Goal: Information Seeking & Learning: Learn about a topic

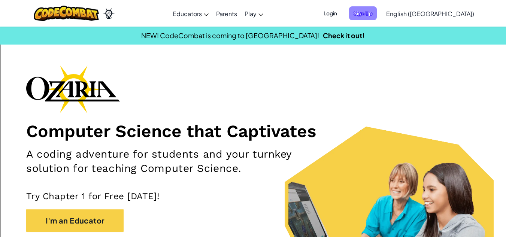
click at [377, 14] on span "Sign Up" at bounding box center [363, 13] width 28 height 14
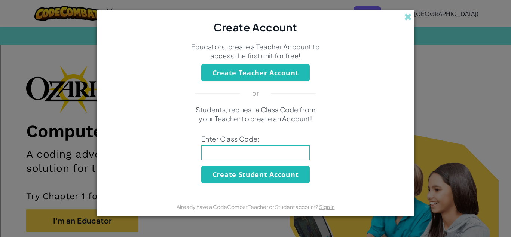
click at [237, 158] on input at bounding box center [255, 152] width 109 height 15
type input "GiftWarmDream"
click at [269, 174] on button "Create Student Account" at bounding box center [255, 174] width 109 height 17
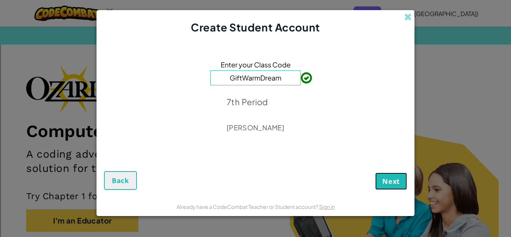
click at [403, 177] on button "Next" at bounding box center [391, 181] width 32 height 17
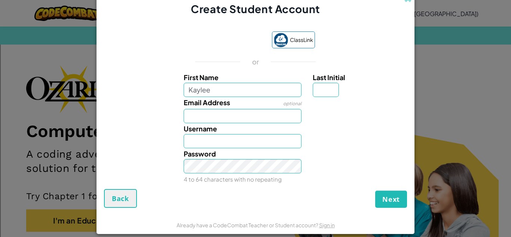
type input "Kaylee"
click at [229, 113] on input "Email Address" at bounding box center [243, 116] width 118 height 14
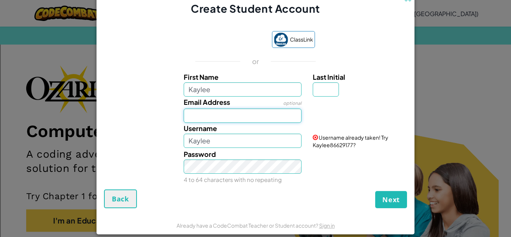
type input "`"
type input "100053857@csisd.org"
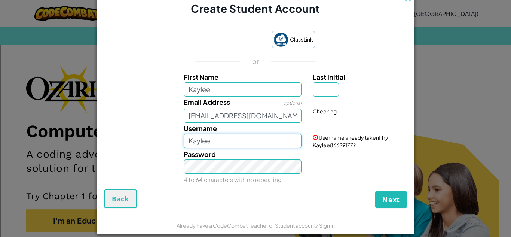
click at [235, 138] on input "Kaylee" at bounding box center [243, 141] width 118 height 14
drag, startPoint x: 235, startPoint y: 138, endPoint x: 240, endPoint y: 135, distance: 6.0
click at [240, 135] on input "Kaylee" at bounding box center [243, 141] width 118 height 14
click at [329, 88] on input "Last Initial" at bounding box center [326, 89] width 26 height 14
type input "w"
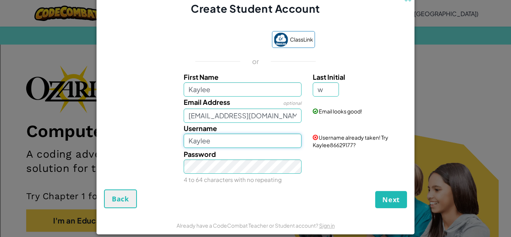
type input "KayleeW"
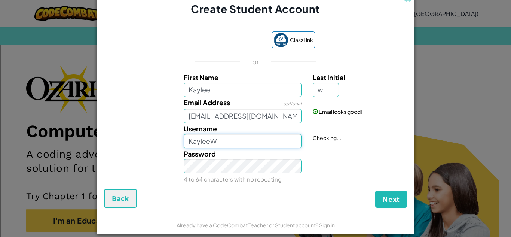
click at [235, 142] on input "KayleeW" at bounding box center [243, 141] width 118 height 14
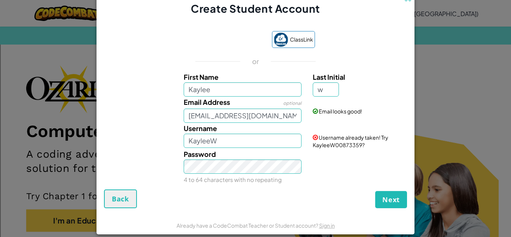
click at [206, 33] on iframe at bounding box center [230, 40] width 76 height 16
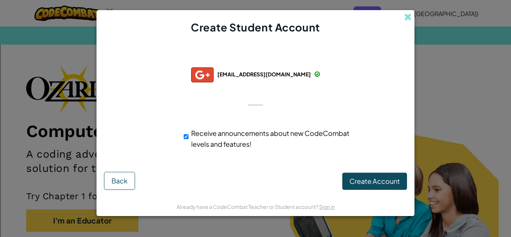
click at [399, 166] on div "Successfully connected with: 100053857@csisd.org 100053857@csisd.org 100053857+…" at bounding box center [255, 105] width 299 height 127
click at [393, 185] on span "Create Account" at bounding box center [375, 181] width 51 height 9
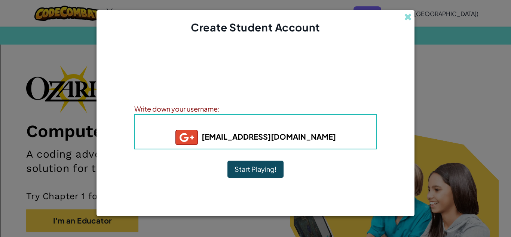
click at [266, 167] on button "Start Playing!" at bounding box center [256, 169] width 56 height 17
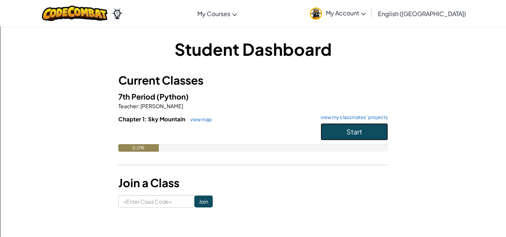
click at [368, 131] on button "Start" at bounding box center [353, 131] width 67 height 17
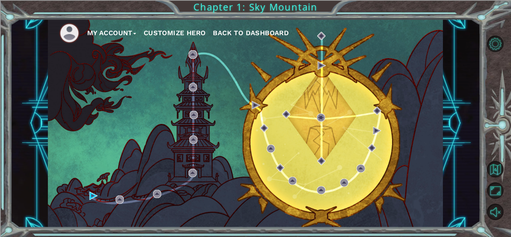
click at [88, 195] on div "My Account Customize Hero Back to Dashboard" at bounding box center [245, 123] width 395 height 208
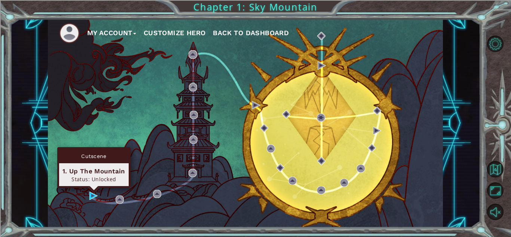
click at [93, 188] on div "Cutscene 1. Up The Mountain Status: Unlocked" at bounding box center [93, 167] width 73 height 41
click at [90, 178] on div "Status: Unlocked" at bounding box center [94, 179] width 63 height 7
click at [93, 151] on div "Cutscene" at bounding box center [94, 156] width 70 height 14
click at [71, 170] on div "1. Up The Mountain" at bounding box center [94, 171] width 63 height 9
click at [96, 195] on img at bounding box center [93, 196] width 8 height 8
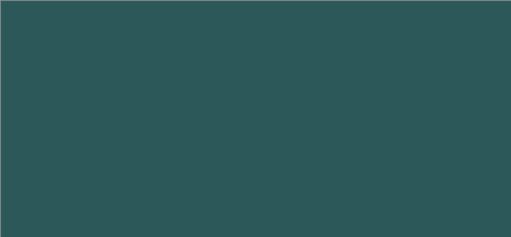
click at [96, 195] on body at bounding box center [255, 118] width 511 height 237
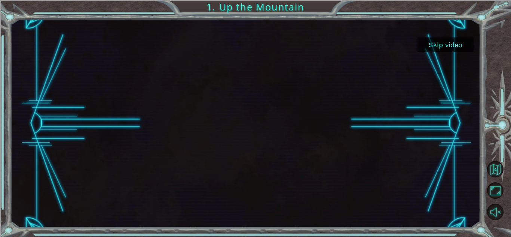
click at [96, 195] on div at bounding box center [245, 123] width 371 height 208
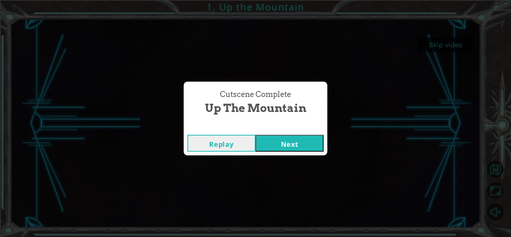
click at [299, 143] on button "Next" at bounding box center [290, 143] width 68 height 17
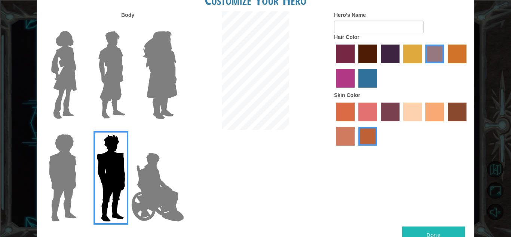
click at [417, 110] on label "sandy beach skin color" at bounding box center [412, 112] width 19 height 19
click at [401, 124] on input "sandy beach skin color" at bounding box center [401, 124] width 0 height 0
click at [63, 91] on img at bounding box center [63, 75] width 31 height 94
click at [80, 26] on input "Hero Connie" at bounding box center [80, 26] width 0 height 0
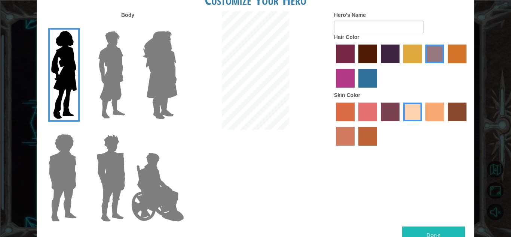
click at [111, 86] on img at bounding box center [111, 75] width 33 height 94
click at [128, 26] on input "Hero Lars" at bounding box center [128, 26] width 0 height 0
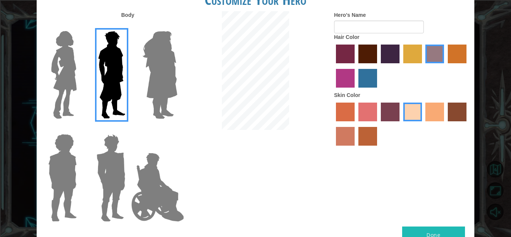
click at [56, 79] on img at bounding box center [63, 75] width 31 height 94
click at [80, 26] on input "Hero Connie" at bounding box center [80, 26] width 0 height 0
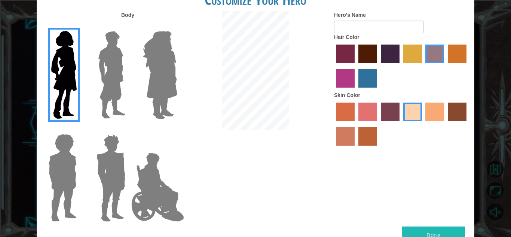
click at [158, 72] on img at bounding box center [160, 75] width 41 height 94
click at [177, 26] on input "Hero Amethyst" at bounding box center [177, 26] width 0 height 0
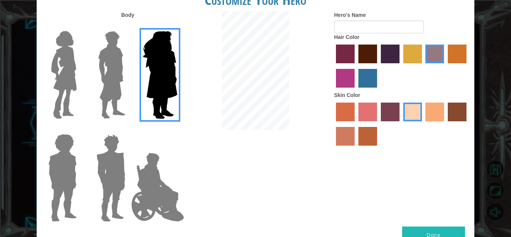
click at [73, 74] on img at bounding box center [63, 75] width 31 height 94
click at [80, 26] on input "Hero Connie" at bounding box center [80, 26] width 0 height 0
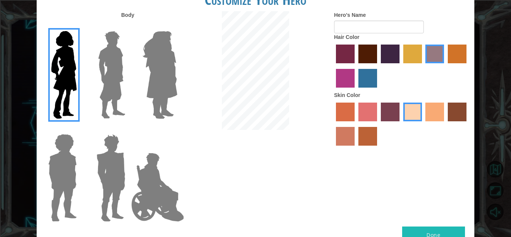
click at [430, 119] on label "tacao skin color" at bounding box center [435, 112] width 19 height 19
click at [423, 124] on input "tacao skin color" at bounding box center [423, 124] width 0 height 0
click at [341, 127] on label "burning sand skin color" at bounding box center [345, 136] width 19 height 19
click at [468, 124] on input "burning sand skin color" at bounding box center [468, 124] width 0 height 0
click at [412, 110] on label "sandy beach skin color" at bounding box center [412, 112] width 19 height 19
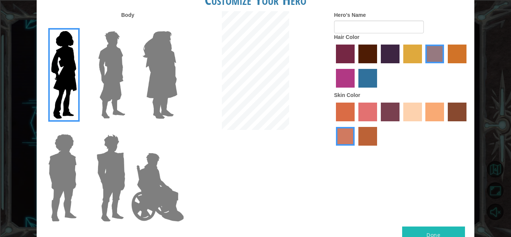
click at [401, 124] on input "sandy beach skin color" at bounding box center [401, 124] width 0 height 0
click at [447, 55] on div at bounding box center [401, 67] width 135 height 49
click at [448, 55] on label "gold drop hair color" at bounding box center [457, 54] width 19 height 19
click at [445, 66] on input "gold drop hair color" at bounding box center [445, 66] width 0 height 0
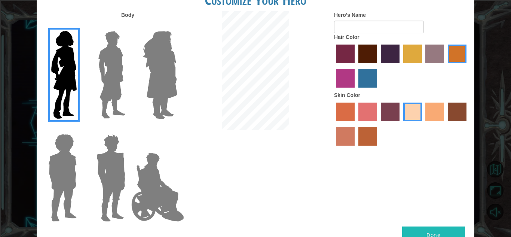
click at [412, 55] on label "tulip tree hair color" at bounding box center [412, 54] width 19 height 19
click at [401, 66] on input "tulip tree hair color" at bounding box center [401, 66] width 0 height 0
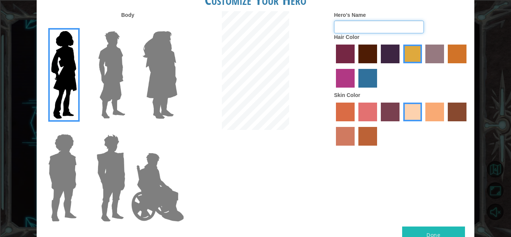
click at [384, 27] on input "Hero's Name" at bounding box center [379, 27] width 90 height 13
type input "kaylee"
click at [420, 226] on button "Done" at bounding box center [433, 234] width 63 height 17
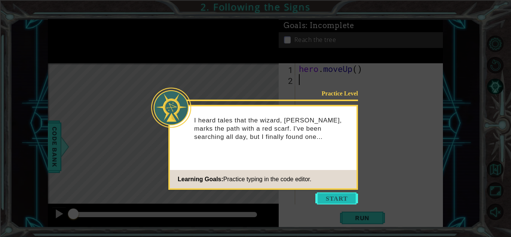
click at [327, 204] on button "Start" at bounding box center [337, 198] width 43 height 12
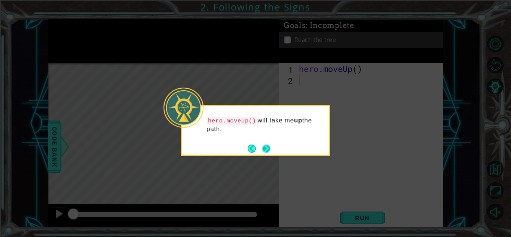
click at [265, 146] on button "Next" at bounding box center [266, 148] width 8 height 8
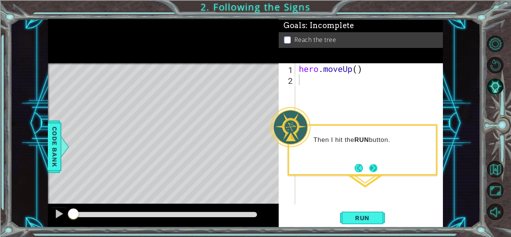
click at [374, 165] on button "Next" at bounding box center [373, 168] width 8 height 8
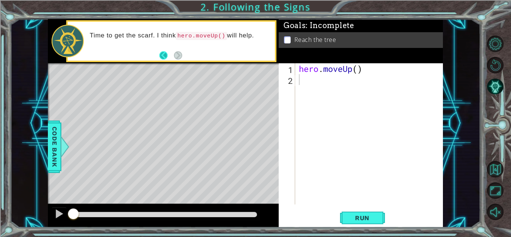
click at [166, 54] on button "Back" at bounding box center [166, 55] width 15 height 8
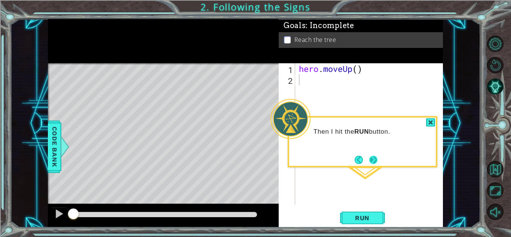
click at [373, 159] on button "Next" at bounding box center [373, 160] width 8 height 8
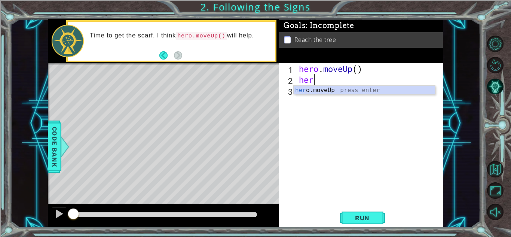
type textarea "hero"
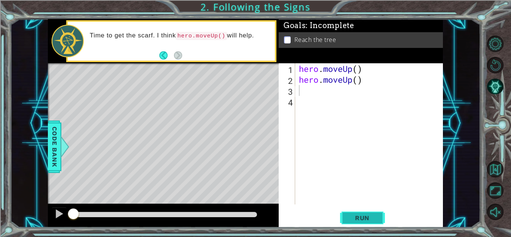
click at [359, 214] on span "Run" at bounding box center [363, 217] width 30 height 7
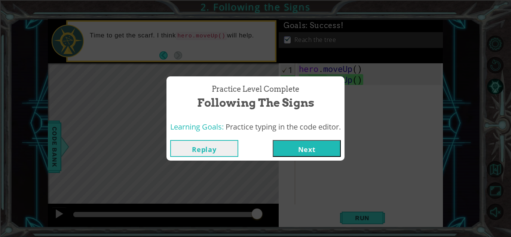
click at [290, 152] on button "Next" at bounding box center [307, 148] width 68 height 17
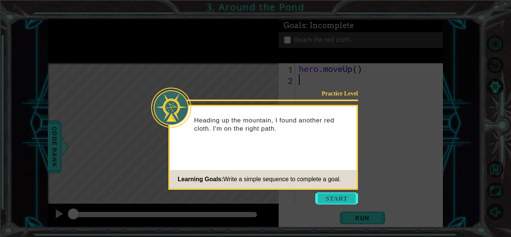
click at [322, 199] on button "Start" at bounding box center [337, 198] width 43 height 12
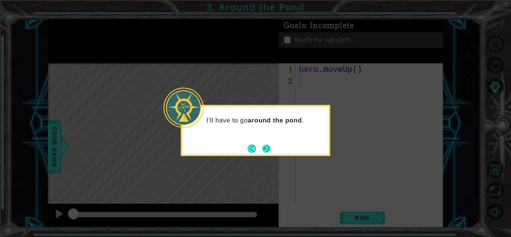
click at [267, 149] on button "Next" at bounding box center [266, 148] width 8 height 8
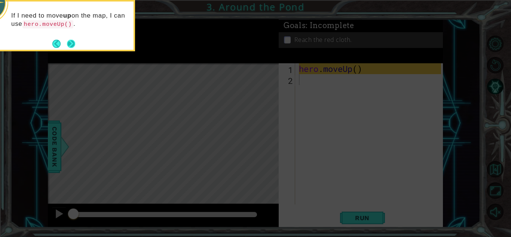
click at [71, 46] on button "Next" at bounding box center [71, 43] width 9 height 9
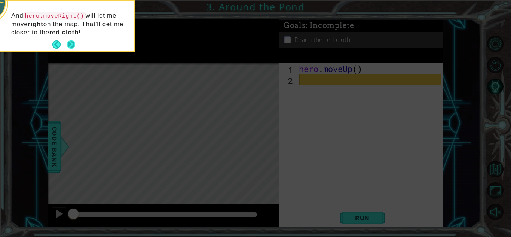
click at [68, 42] on button "Next" at bounding box center [71, 44] width 8 height 8
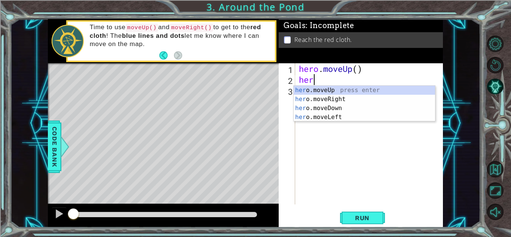
type textarea "hero"
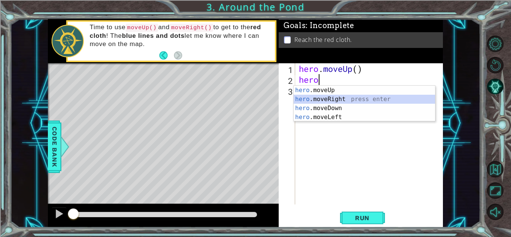
click at [323, 101] on div "hero .moveUp press enter hero .moveRight press enter hero .moveDown press enter…" at bounding box center [364, 113] width 141 height 54
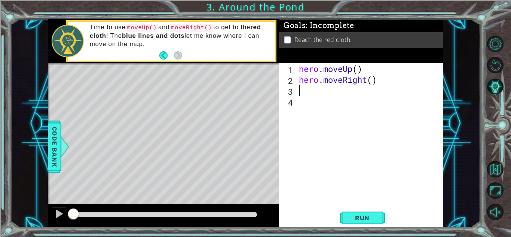
scroll to position [0, 0]
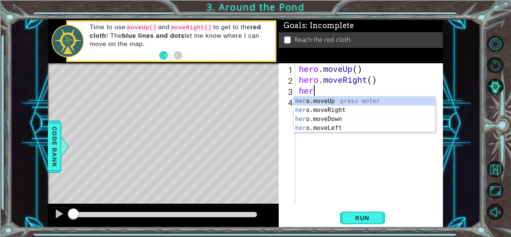
type textarea "hero"
click at [312, 99] on div "hero .moveUp press enter hero .moveRight press enter hero .moveDown press enter…" at bounding box center [364, 124] width 141 height 54
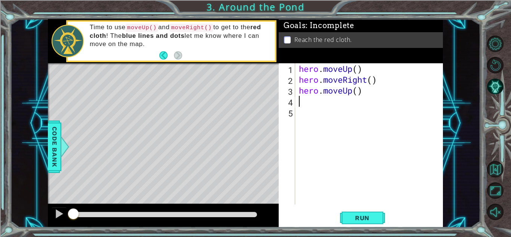
scroll to position [0, 0]
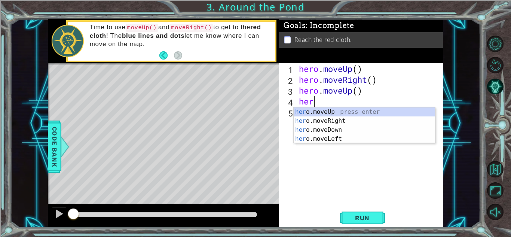
type textarea "hero"
click at [334, 112] on div "hero .moveUp press enter hero .moveRight press enter hero .moveDown press enter…" at bounding box center [364, 134] width 141 height 54
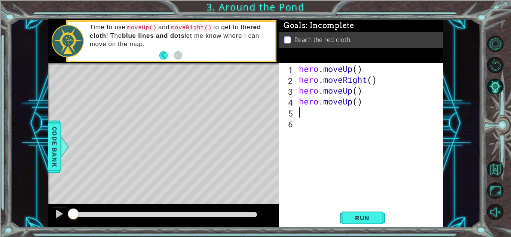
scroll to position [0, 0]
click at [365, 219] on span "Run" at bounding box center [363, 217] width 30 height 7
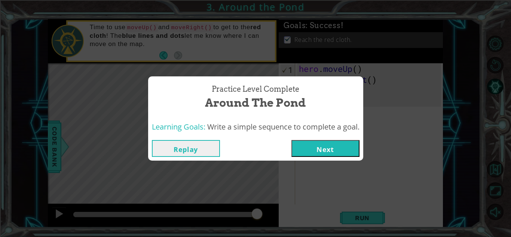
click at [312, 145] on button "Next" at bounding box center [326, 148] width 68 height 17
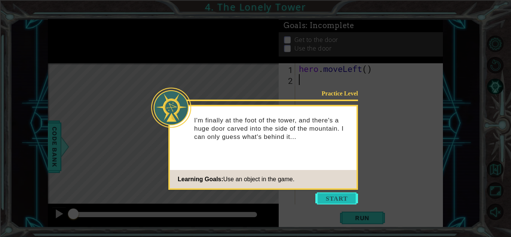
click at [325, 197] on button "Start" at bounding box center [337, 198] width 43 height 12
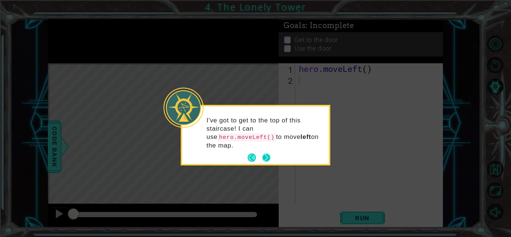
click at [262, 153] on button "Next" at bounding box center [266, 157] width 8 height 8
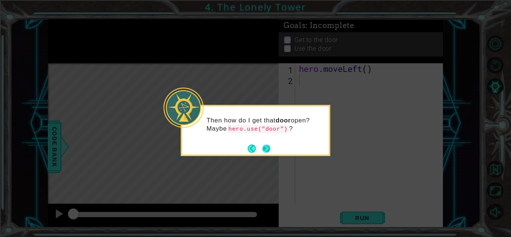
click at [269, 149] on button "Next" at bounding box center [266, 148] width 8 height 8
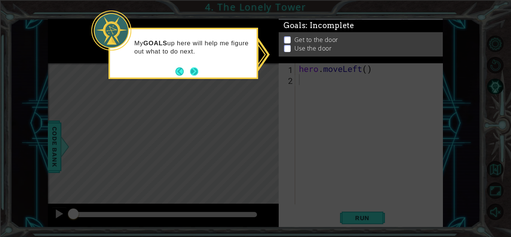
click at [195, 69] on button "Next" at bounding box center [194, 71] width 8 height 8
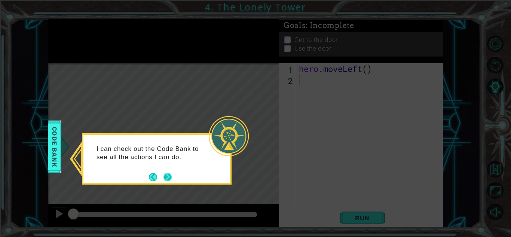
click at [167, 174] on button "Next" at bounding box center [168, 177] width 8 height 8
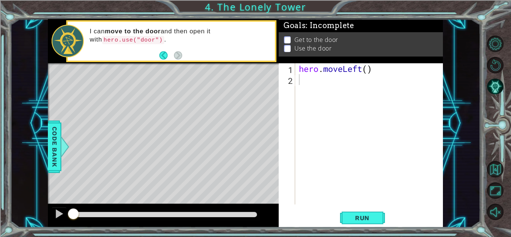
click at [254, 111] on div "Level Map" at bounding box center [221, 173] width 346 height 220
click at [306, 86] on div "hero . moveLeft ( )" at bounding box center [371, 144] width 147 height 163
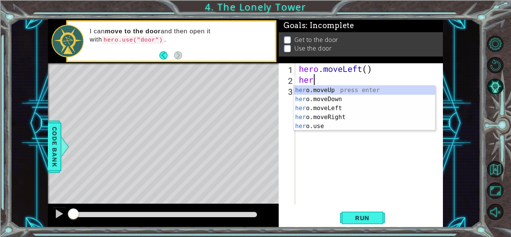
type textarea "hero"
click at [324, 106] on div "hero .moveUp press enter hero .moveDown press enter hero .moveLeft press enter …" at bounding box center [364, 117] width 141 height 63
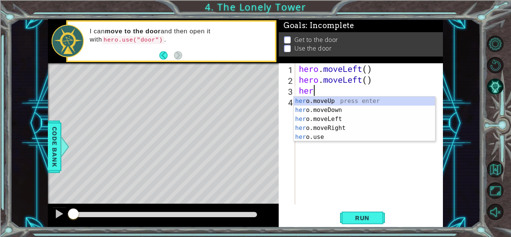
type textarea "hero"
click at [331, 119] on div "hero .moveUp press enter hero .moveDown press enter hero .moveLeft press enter …" at bounding box center [364, 128] width 141 height 63
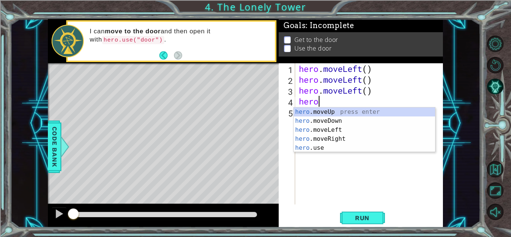
click at [380, 95] on div "hero . moveLeft ( ) hero . moveLeft ( ) hero . moveLeft ( ) hero" at bounding box center [371, 144] width 147 height 163
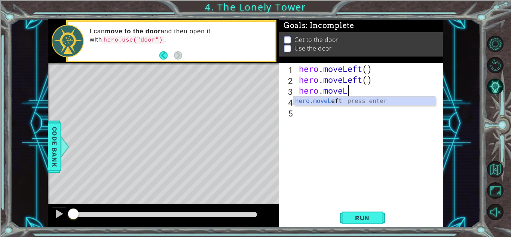
type textarea "hero.move"
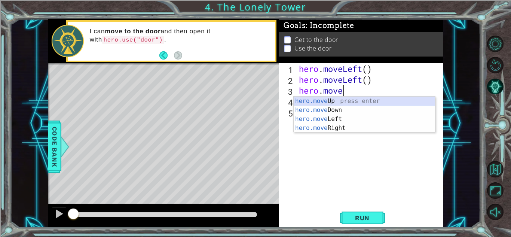
click at [329, 98] on div "hero.move Up press enter hero.move Down press enter hero.move Left press enter …" at bounding box center [364, 124] width 141 height 54
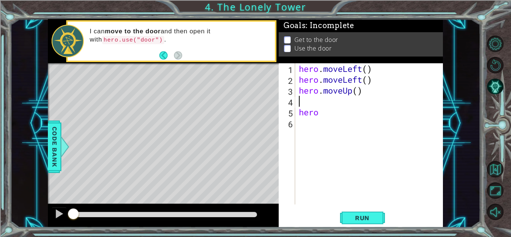
click at [324, 112] on div "hero . moveLeft ( ) hero . moveLeft ( ) hero . moveUp ( ) hero" at bounding box center [371, 144] width 147 height 163
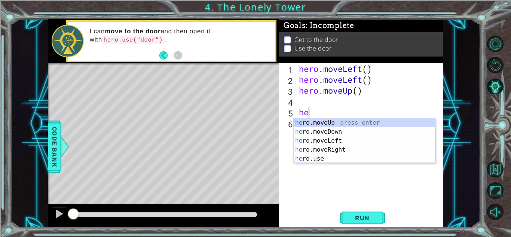
type textarea "h"
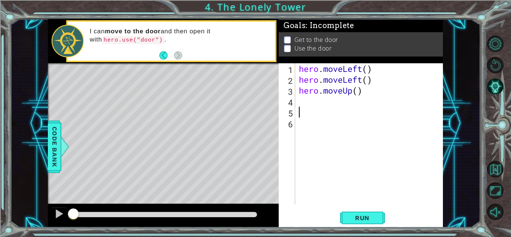
click at [307, 103] on div "hero . moveLeft ( ) hero . moveLeft ( ) hero . moveUp ( )" at bounding box center [371, 144] width 147 height 163
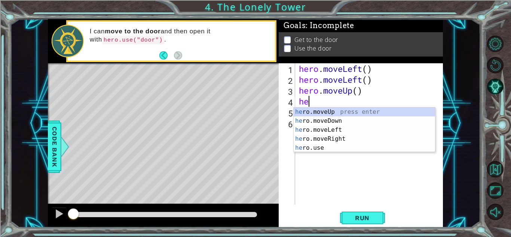
type textarea "hero"
click at [339, 107] on div "hero .moveUp press enter hero .moveDown press enter hero .moveLeft press enter …" at bounding box center [364, 138] width 141 height 63
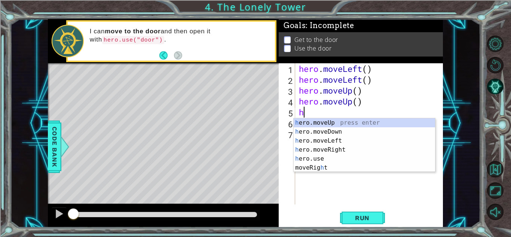
type textarea "her"
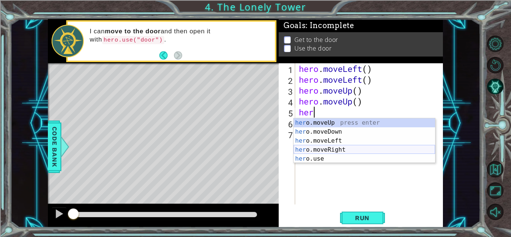
click at [337, 148] on div "her o.moveUp press enter her o.moveDown press enter her o.moveLeft press enter …" at bounding box center [364, 149] width 141 height 63
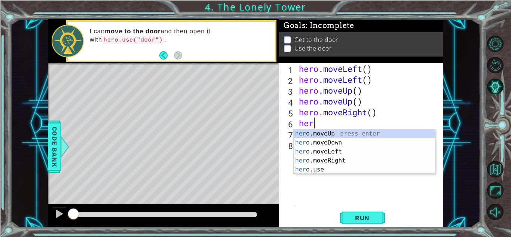
type textarea "hero"
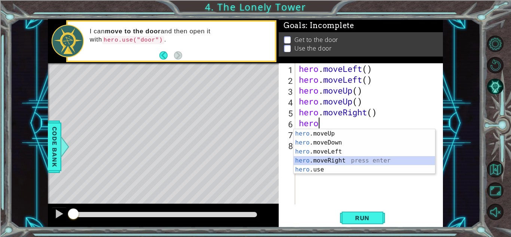
click at [335, 160] on div "hero .moveUp press enter hero .moveDown press enter hero .moveLeft press enter …" at bounding box center [364, 160] width 141 height 63
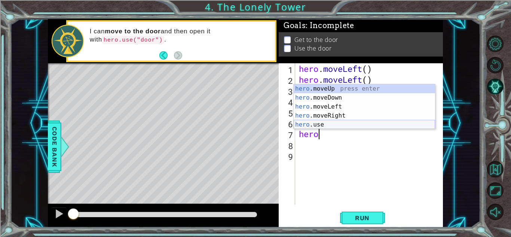
click at [331, 124] on div "hero .moveUp press enter hero .moveDown press enter hero .moveLeft press enter …" at bounding box center [364, 115] width 141 height 63
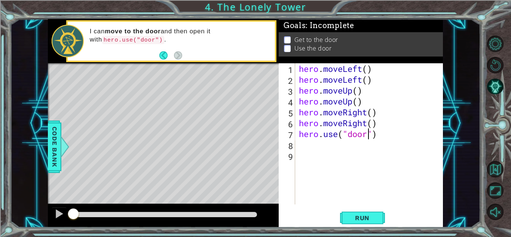
scroll to position [0, 3]
type textarea "hero.use("door")"
click at [368, 220] on span "Run" at bounding box center [363, 217] width 30 height 7
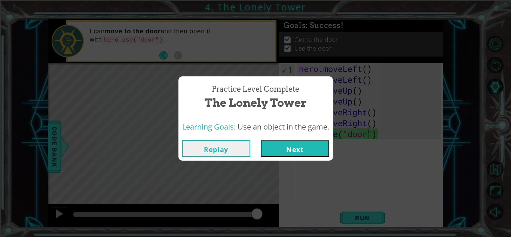
click at [308, 148] on button "Next" at bounding box center [295, 148] width 68 height 17
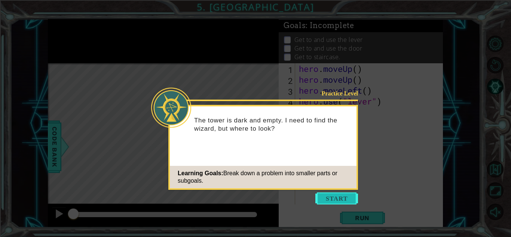
click at [347, 198] on button "Start" at bounding box center [337, 198] width 43 height 12
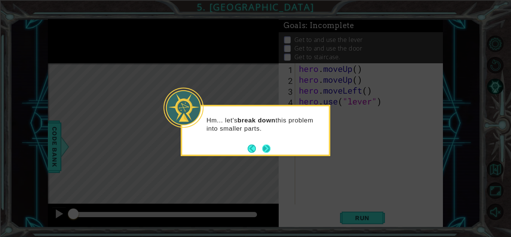
click at [267, 146] on button "Next" at bounding box center [266, 148] width 8 height 8
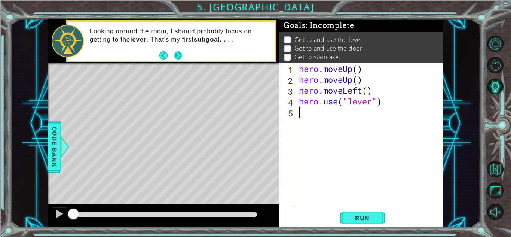
click at [182, 55] on button "Next" at bounding box center [178, 55] width 8 height 8
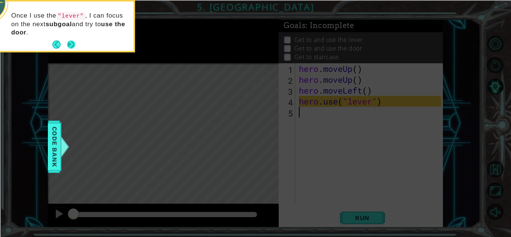
click at [71, 41] on button "Next" at bounding box center [71, 44] width 8 height 8
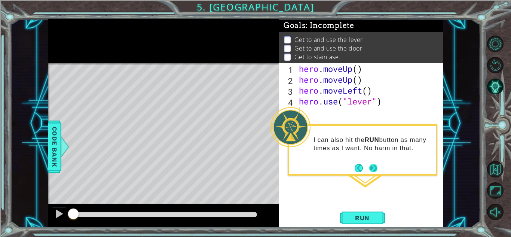
click at [372, 164] on button "Next" at bounding box center [373, 168] width 8 height 8
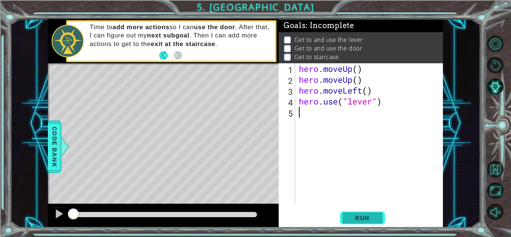
click at [369, 214] on span "Run" at bounding box center [363, 217] width 30 height 7
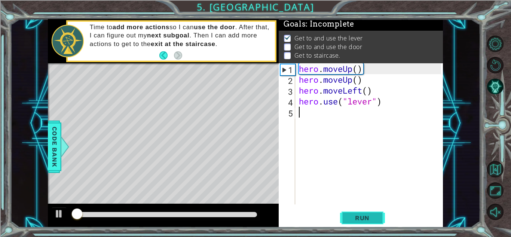
scroll to position [6, 0]
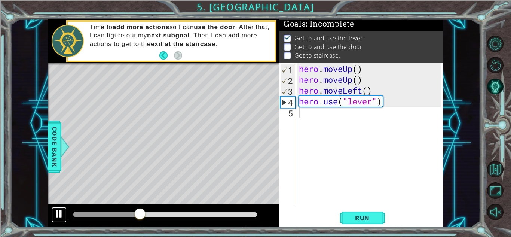
click at [63, 209] on div at bounding box center [59, 214] width 10 height 10
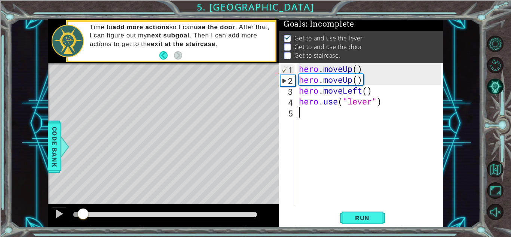
drag, startPoint x: 143, startPoint y: 211, endPoint x: 69, endPoint y: 214, distance: 73.8
click at [76, 214] on div at bounding box center [82, 214] width 13 height 13
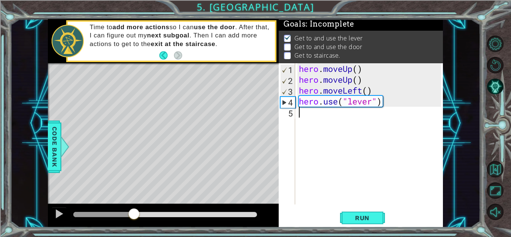
drag, startPoint x: 69, startPoint y: 214, endPoint x: 134, endPoint y: 214, distance: 65.1
click at [134, 214] on div at bounding box center [133, 214] width 13 height 13
click at [60, 210] on div at bounding box center [59, 214] width 10 height 10
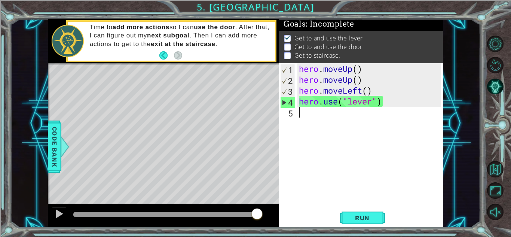
drag, startPoint x: 144, startPoint y: 214, endPoint x: 258, endPoint y: 220, distance: 114.3
click at [258, 220] on div at bounding box center [256, 214] width 13 height 13
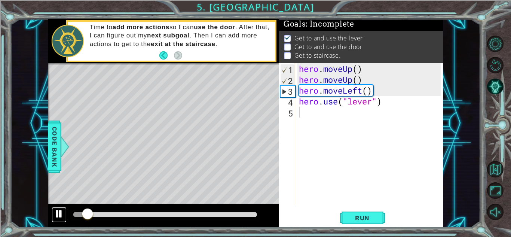
click at [56, 209] on div at bounding box center [59, 214] width 10 height 10
click at [53, 212] on button at bounding box center [59, 214] width 15 height 15
click at [55, 212] on div at bounding box center [59, 214] width 10 height 10
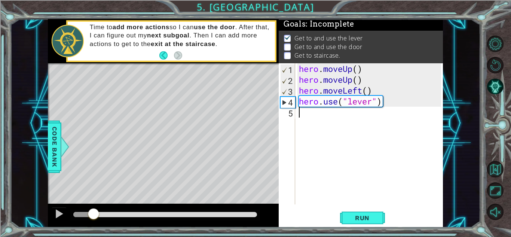
click at [311, 116] on div "hero . moveUp ( ) hero . moveUp ( ) hero . moveLeft ( ) hero . use ( "lever" )" at bounding box center [371, 144] width 147 height 163
click at [378, 216] on button "Run" at bounding box center [362, 218] width 45 height 16
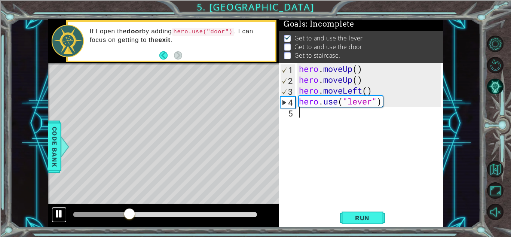
click at [55, 211] on div at bounding box center [59, 214] width 10 height 10
click at [314, 114] on div "hero . moveUp ( ) hero . moveUp ( ) hero . moveLeft ( ) hero . use ( "lever" )" at bounding box center [371, 144] width 147 height 163
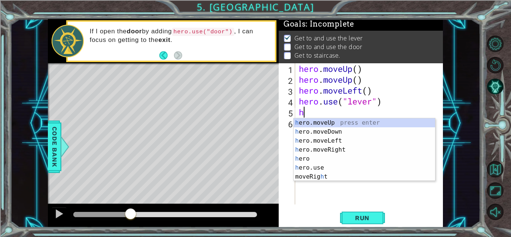
type textarea "heor"
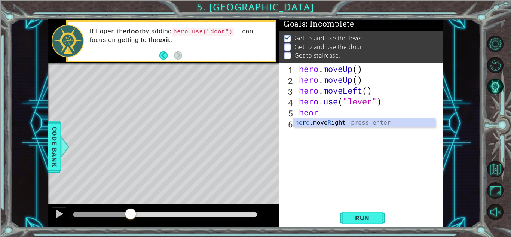
scroll to position [0, 0]
click at [345, 122] on div "he r o .move R ight press enter" at bounding box center [364, 131] width 141 height 27
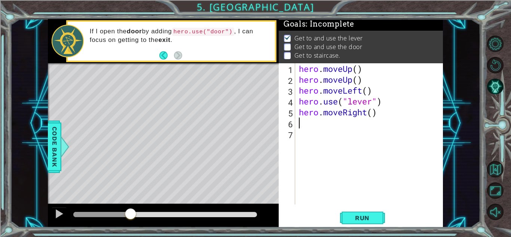
scroll to position [0, 0]
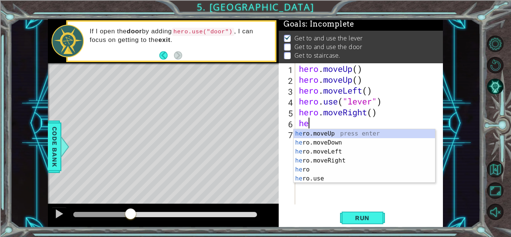
type textarea "hero"
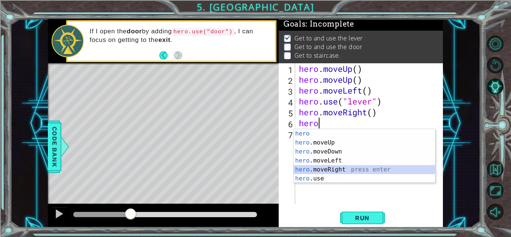
click at [335, 168] on div "hero press enter hero .moveUp press enter hero .moveDown press enter hero .move…" at bounding box center [364, 165] width 141 height 72
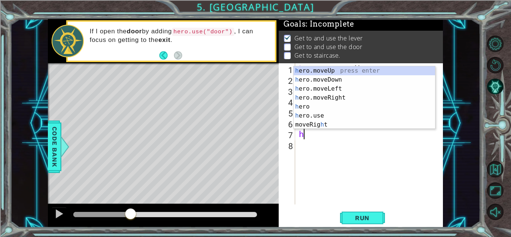
type textarea "hero"
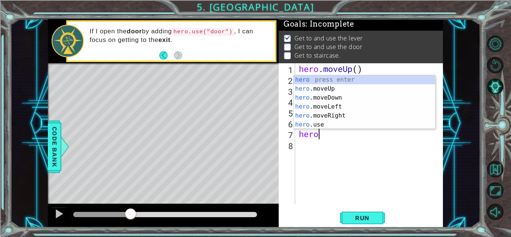
scroll to position [0, 0]
click at [333, 115] on div "hero press enter hero .moveUp press enter hero .moveDown press enter hero .move…" at bounding box center [364, 111] width 141 height 72
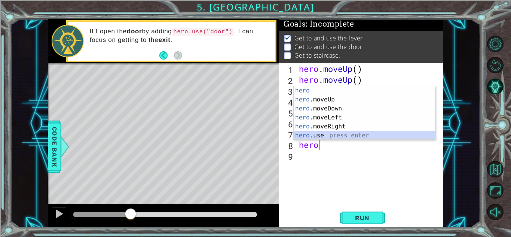
click at [323, 134] on div "hero press enter hero .moveUp press enter hero .moveDown press enter hero .move…" at bounding box center [364, 122] width 141 height 72
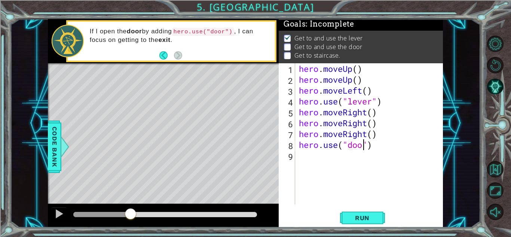
type textarea "hero.use("door")"
click at [313, 153] on div "hero . moveUp ( ) hero . moveUp ( ) hero . moveLeft ( ) hero . use ( "lever" ) …" at bounding box center [371, 144] width 147 height 163
click at [365, 216] on span "Run" at bounding box center [363, 217] width 30 height 7
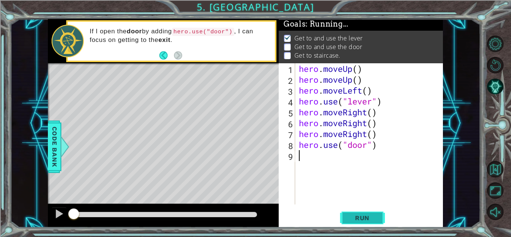
scroll to position [6, 0]
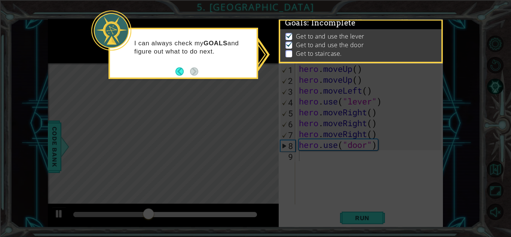
click at [57, 214] on icon at bounding box center [255, 118] width 511 height 237
click at [289, 51] on p at bounding box center [289, 53] width 7 height 7
click at [203, 40] on p "I can always check my GOALS and figure out what to do next." at bounding box center [192, 47] width 117 height 16
click at [60, 214] on icon at bounding box center [255, 118] width 511 height 237
click at [177, 72] on button "Back" at bounding box center [183, 71] width 15 height 8
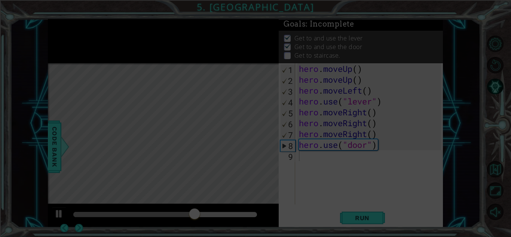
scroll to position [4, 0]
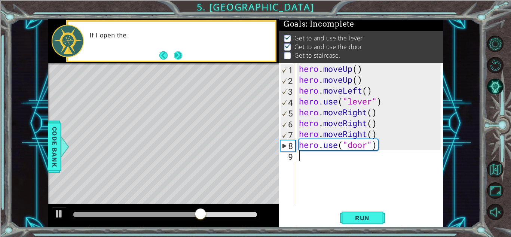
click at [178, 57] on button "Next" at bounding box center [178, 55] width 8 height 8
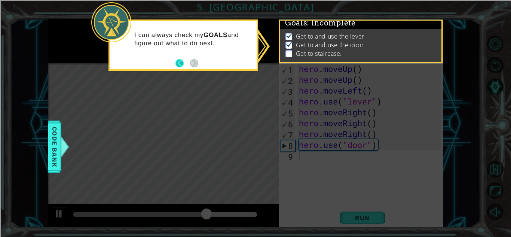
click at [179, 64] on button "Back" at bounding box center [183, 63] width 15 height 8
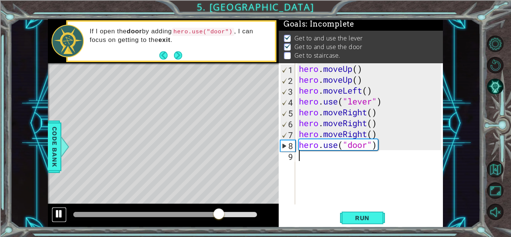
click at [56, 214] on div at bounding box center [59, 214] width 10 height 10
click at [179, 51] on button "Next" at bounding box center [178, 55] width 8 height 8
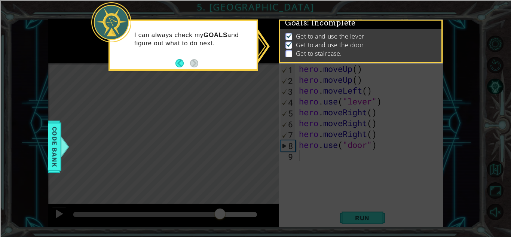
scroll to position [6, 0]
click at [52, 135] on span "Code Bank" at bounding box center [55, 147] width 12 height 46
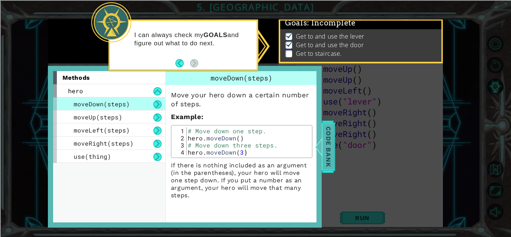
click at [328, 152] on span "Code Bank" at bounding box center [329, 147] width 12 height 46
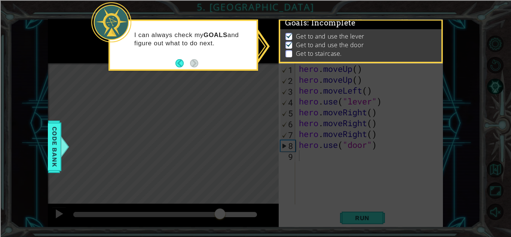
click at [351, 49] on li "Get to staircase." at bounding box center [362, 53] width 153 height 9
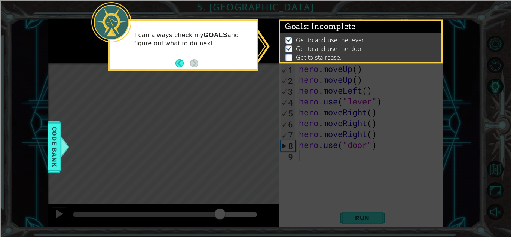
click at [406, 163] on icon at bounding box center [255, 118] width 511 height 237
click at [178, 63] on button "Back" at bounding box center [183, 63] width 15 height 8
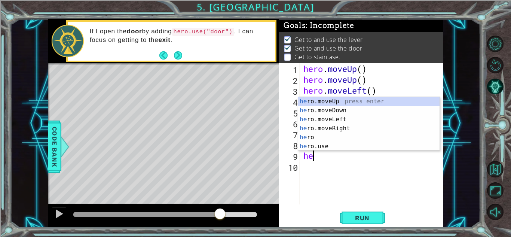
type textarea "hero"
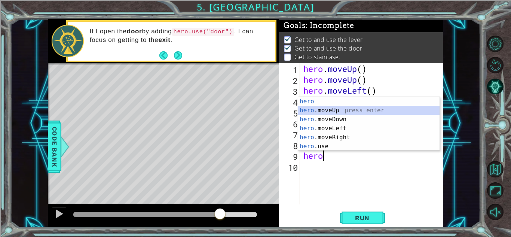
click at [343, 113] on div "hero press enter hero .moveUp press enter hero .moveDown press enter hero .move…" at bounding box center [368, 133] width 141 height 72
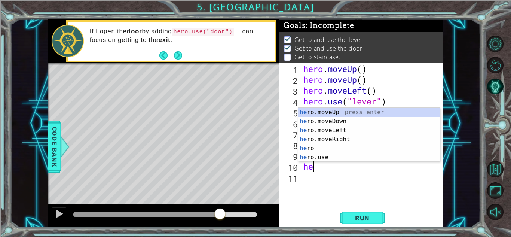
type textarea "hero"
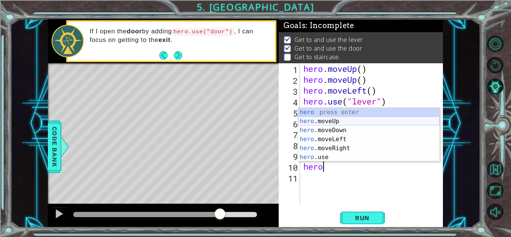
click at [337, 120] on div "hero press enter hero .moveUp press enter hero .moveDown press enter hero .move…" at bounding box center [368, 144] width 141 height 72
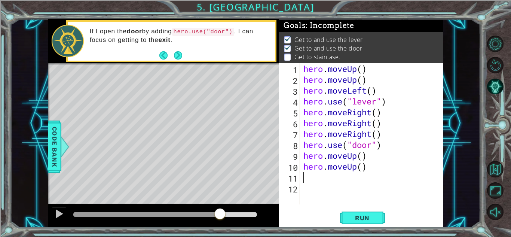
scroll to position [0, 0]
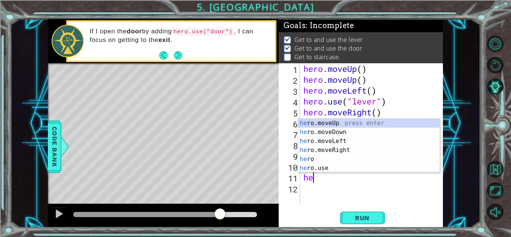
type textarea "hero"
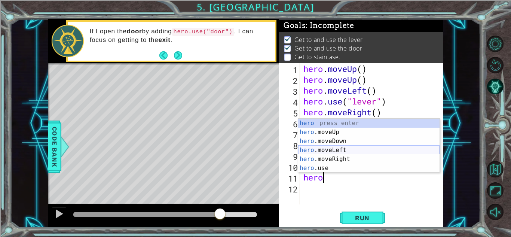
click at [342, 149] on div "hero press enter hero .moveUp press enter hero .moveDown press enter hero .move…" at bounding box center [368, 155] width 141 height 72
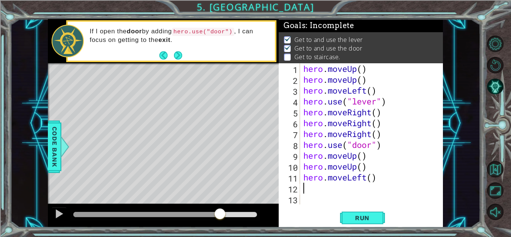
scroll to position [0, 0]
type textarea "g"
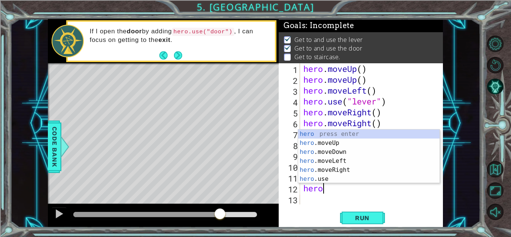
type textarea "hero"
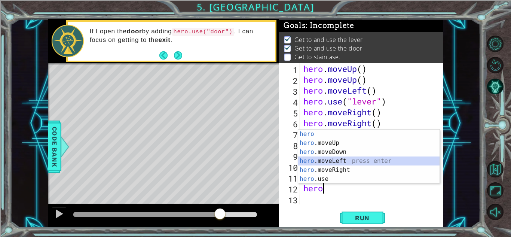
click at [336, 158] on div "hero press enter hero .moveUp press enter hero .moveDown press enter hero .move…" at bounding box center [368, 166] width 141 height 72
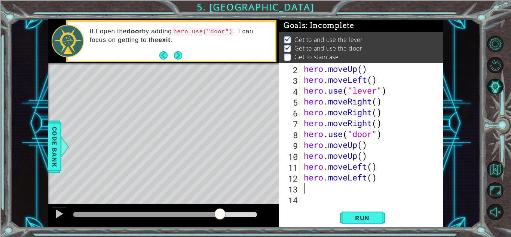
scroll to position [11, 0]
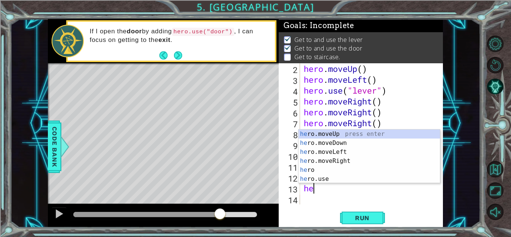
type textarea "hero"
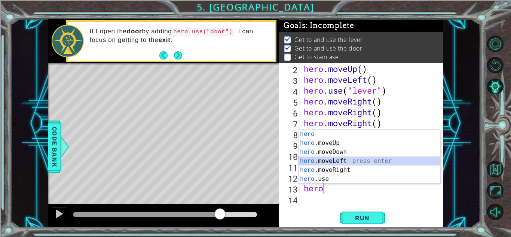
click at [339, 162] on div "hero press enter hero .moveUp press enter hero .moveDown press enter hero .move…" at bounding box center [369, 166] width 141 height 72
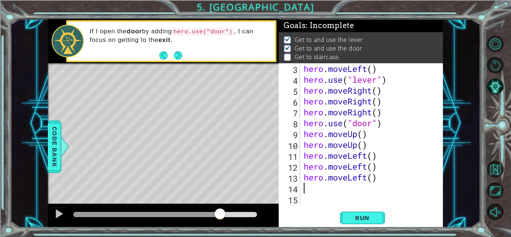
scroll to position [22, 0]
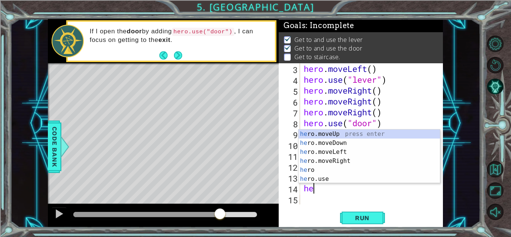
type textarea "hero"
click at [333, 139] on div "hero press enter hero .moveUp press enter hero .moveDown press enter hero .move…" at bounding box center [369, 166] width 141 height 72
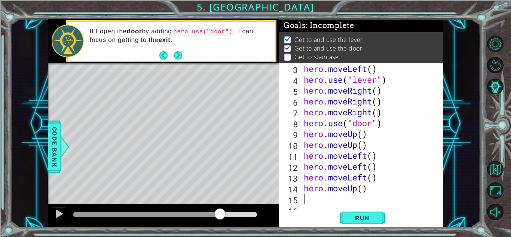
scroll to position [33, 0]
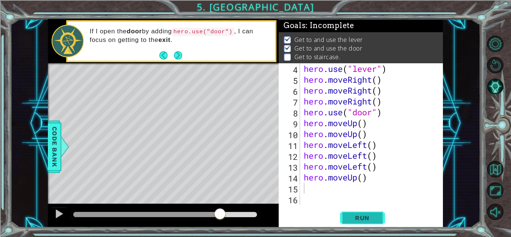
click at [344, 211] on button "Run" at bounding box center [362, 218] width 45 height 16
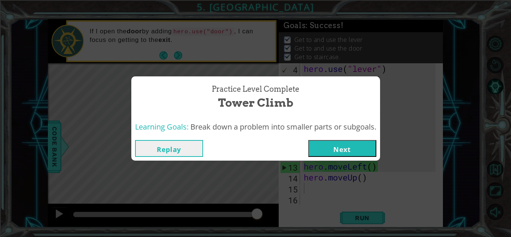
click at [339, 146] on button "Next" at bounding box center [342, 148] width 68 height 17
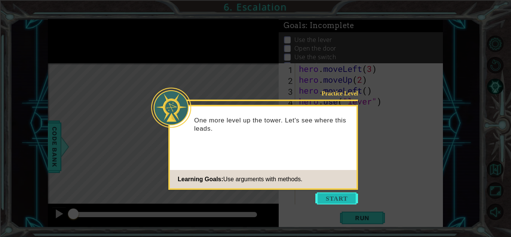
click at [338, 198] on button "Start" at bounding box center [337, 198] width 43 height 12
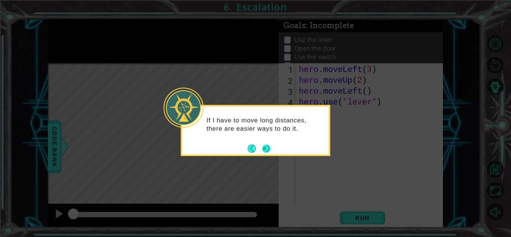
click at [265, 146] on button "Next" at bounding box center [266, 148] width 8 height 8
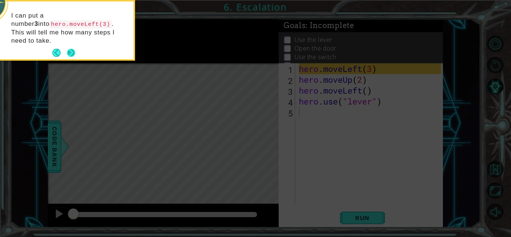
click at [73, 49] on button "Next" at bounding box center [71, 53] width 8 height 8
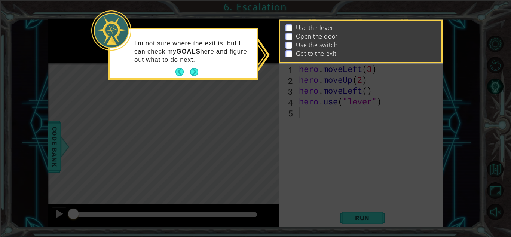
scroll to position [14, 0]
click at [195, 70] on button "Next" at bounding box center [194, 72] width 9 height 9
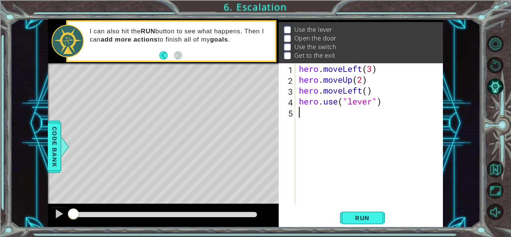
click at [180, 159] on div "Level Map" at bounding box center [221, 173] width 346 height 220
click at [317, 110] on div "hero . moveLeft ( 3 ) hero . moveUp ( 2 ) hero . moveLeft ( ) hero . use ( "lev…" at bounding box center [371, 144] width 147 height 163
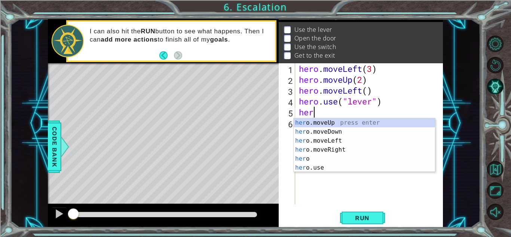
scroll to position [0, 0]
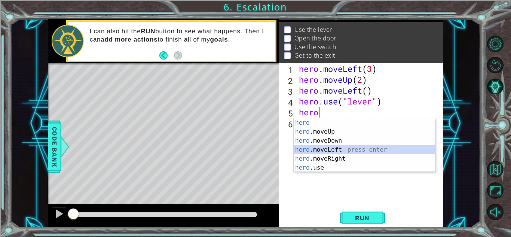
click at [326, 148] on div "hero press enter hero .moveUp press enter hero .moveDown press enter hero .move…" at bounding box center [364, 154] width 141 height 72
type textarea "hero.moveLeft(1)"
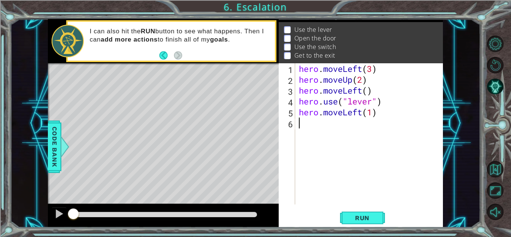
click at [314, 125] on div "hero . moveLeft ( 3 ) hero . moveUp ( 2 ) hero . moveLeft ( ) hero . use ( "lev…" at bounding box center [371, 144] width 147 height 163
click at [372, 113] on div "hero . moveLeft ( 3 ) hero . moveUp ( 2 ) hero . moveLeft ( ) hero . use ( "lev…" at bounding box center [371, 144] width 147 height 163
type textarea "hero.moveLeft()"
click at [299, 130] on div "hero . moveLeft ( 3 ) hero . moveUp ( 2 ) hero . moveLeft ( ) hero . use ( "lev…" at bounding box center [371, 144] width 147 height 163
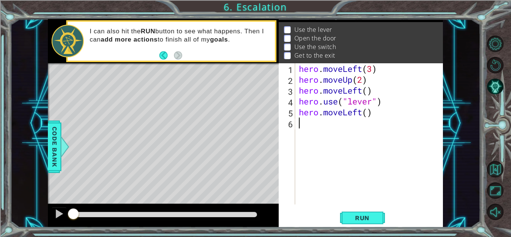
click at [299, 130] on div "hero . moveLeft ( 3 ) hero . moveUp ( 2 ) hero . moveLeft ( ) hero . use ( "lev…" at bounding box center [371, 144] width 147 height 163
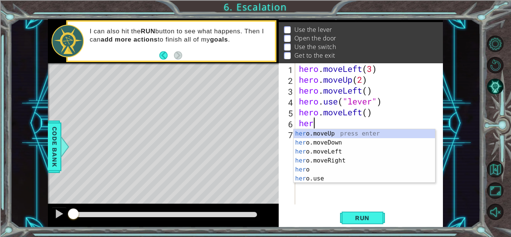
scroll to position [0, 0]
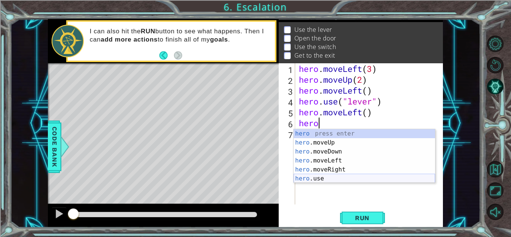
click at [317, 176] on div "hero press enter hero .moveUp press enter hero .moveDown press enter hero .move…" at bounding box center [364, 165] width 141 height 72
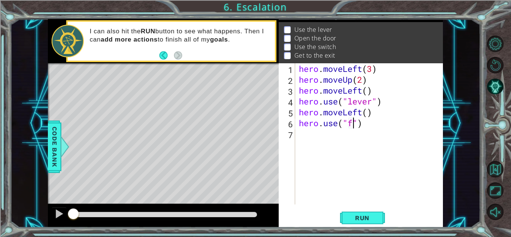
scroll to position [0, 2]
type textarea "hero.use("door")"
click at [309, 137] on div "hero . moveLeft ( 3 ) hero . moveUp ( 2 ) hero . moveLeft ( ) hero . use ( "lev…" at bounding box center [371, 144] width 147 height 163
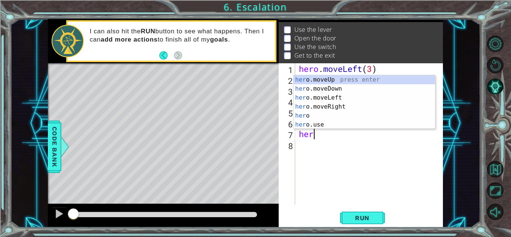
scroll to position [0, 0]
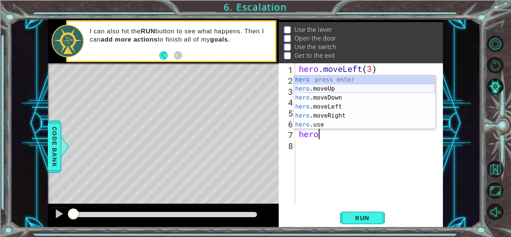
click at [313, 88] on div "hero press enter hero .moveUp press enter hero .moveDown press enter hero .move…" at bounding box center [364, 111] width 141 height 72
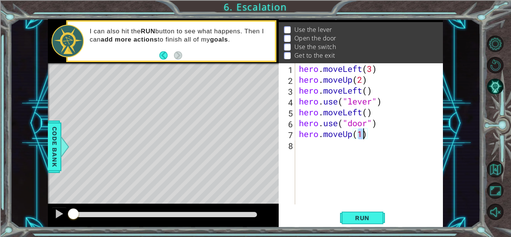
scroll to position [0, 3]
type textarea "hero.moveUp(2)"
click at [332, 148] on div "hero . moveLeft ( 3 ) hero . moveUp ( 2 ) hero . moveLeft ( ) hero . use ( "lev…" at bounding box center [371, 144] width 147 height 163
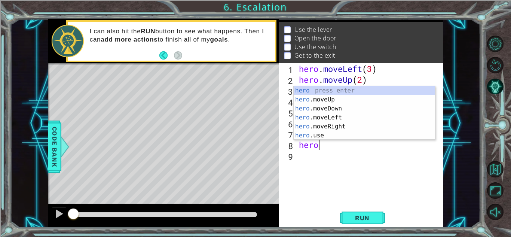
scroll to position [0, 0]
click at [150, 119] on div "Level Map" at bounding box center [221, 173] width 346 height 220
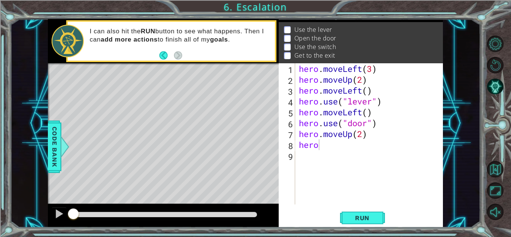
click at [321, 149] on div "hero . moveLeft ( 3 ) hero . moveUp ( 2 ) hero . moveLeft ( ) hero . use ( "lev…" at bounding box center [371, 144] width 147 height 163
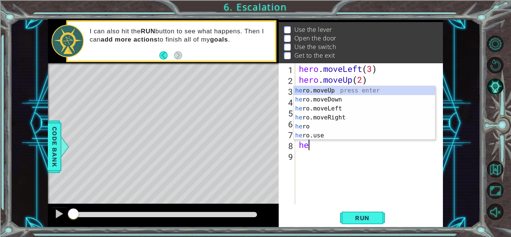
scroll to position [0, 0]
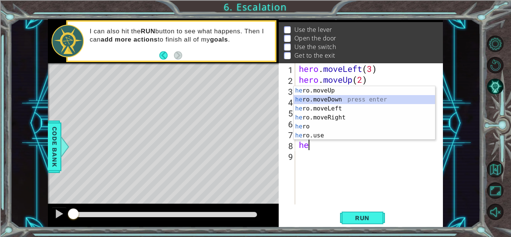
click at [335, 103] on div "he ro.moveUp press enter he ro.moveDown press enter he ro.moveLeft press enter …" at bounding box center [364, 122] width 141 height 72
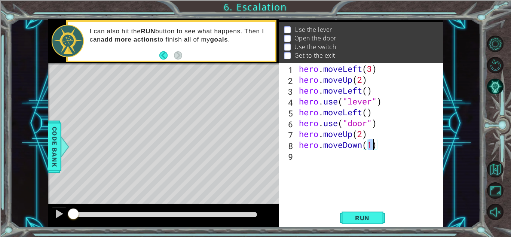
type textarea "hero.moveDown(2)"
click at [323, 157] on div "hero . moveLeft ( 3 ) hero . moveUp ( 2 ) hero . moveLeft ( ) hero . use ( "lev…" at bounding box center [371, 144] width 147 height 163
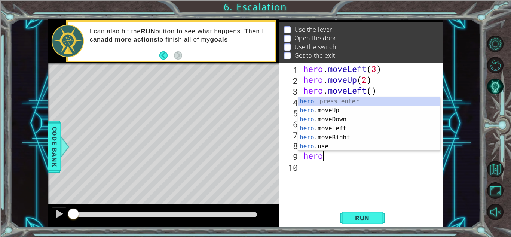
scroll to position [0, 0]
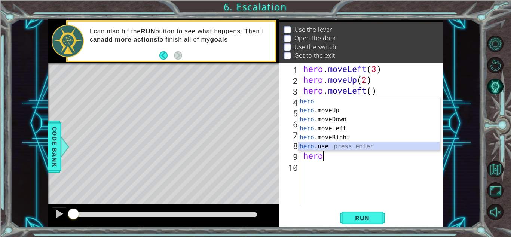
click at [323, 146] on div "hero press enter hero .moveUp press enter hero .moveDown press enter hero .move…" at bounding box center [368, 133] width 141 height 72
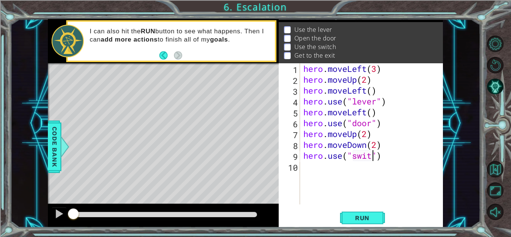
scroll to position [0, 3]
type textarea "hero.use("switch")"
click at [311, 162] on div "hero . moveLeft ( 3 ) hero . moveUp ( 2 ) hero . moveLeft ( ) hero . use ( "lev…" at bounding box center [373, 144] width 143 height 163
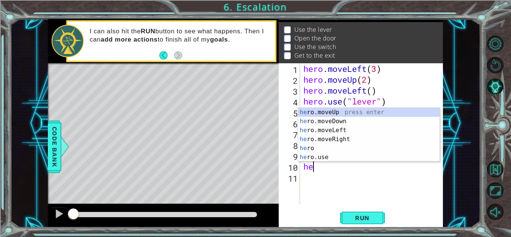
scroll to position [0, 0]
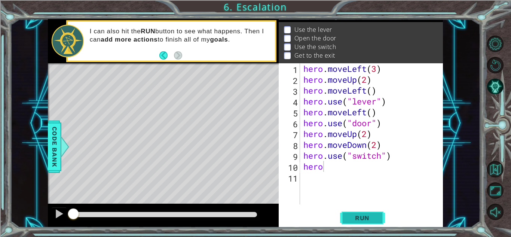
click at [350, 221] on span "Run" at bounding box center [363, 217] width 30 height 7
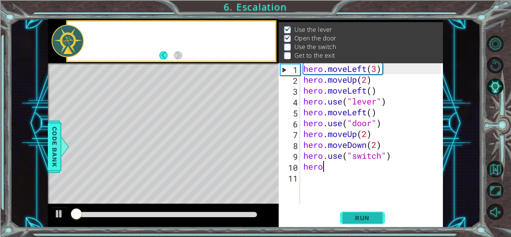
scroll to position [10, 0]
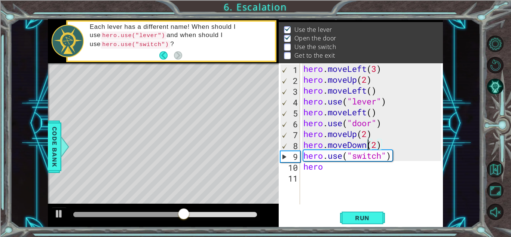
click at [366, 143] on div "hero . moveLeft ( 3 ) hero . moveUp ( 2 ) hero . moveLeft ( ) hero . use ( "lev…" at bounding box center [373, 144] width 143 height 163
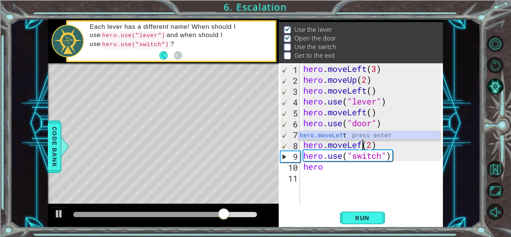
scroll to position [0, 3]
type textarea "hero.moveLeft(2)"
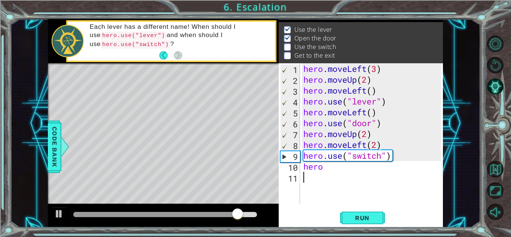
click at [332, 174] on div "hero . moveLeft ( 3 ) hero . moveUp ( 2 ) hero . moveLeft ( ) hero . use ( "lev…" at bounding box center [373, 144] width 143 height 163
click at [332, 169] on div "hero . moveLeft ( 3 ) hero . moveUp ( 2 ) hero . moveLeft ( ) hero . use ( "lev…" at bounding box center [373, 144] width 143 height 163
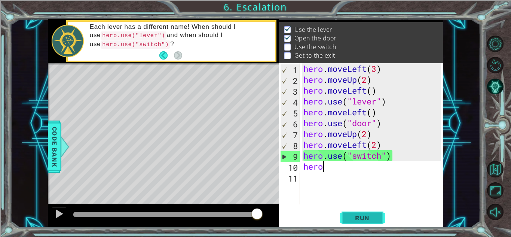
click at [377, 220] on span "Run" at bounding box center [363, 217] width 30 height 7
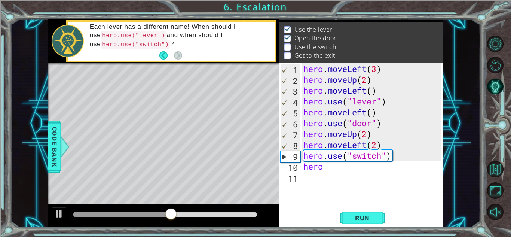
click at [367, 144] on div "hero . moveLeft ( 3 ) hero . moveUp ( 2 ) hero . moveLeft ( ) hero . use ( "lev…" at bounding box center [373, 144] width 143 height 163
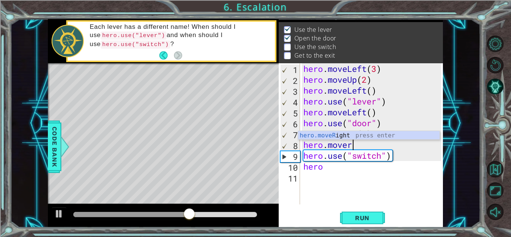
scroll to position [0, 2]
click at [348, 132] on div "hero.moveRi ght press enter" at bounding box center [368, 144] width 141 height 27
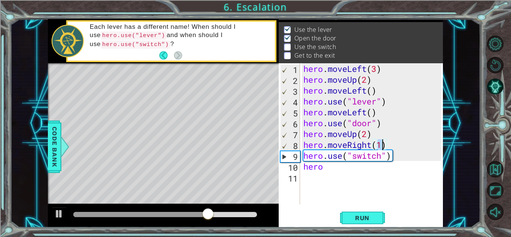
scroll to position [0, 3]
click at [371, 216] on span "Run" at bounding box center [363, 217] width 30 height 7
click at [326, 168] on div "hero . moveLeft ( 3 ) hero . moveUp ( 2 ) hero . moveLeft ( ) hero . use ( "lev…" at bounding box center [373, 144] width 143 height 163
click at [53, 212] on button at bounding box center [59, 214] width 15 height 15
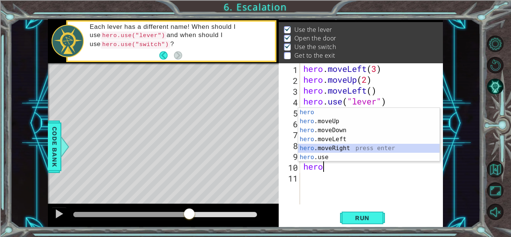
click at [339, 148] on div "hero press enter hero .moveUp press enter hero .moveDown press enter hero .move…" at bounding box center [368, 144] width 141 height 72
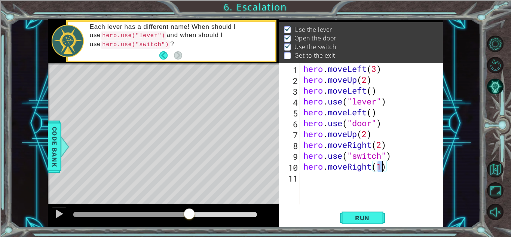
type textarea "hero.moveRight()"
click at [334, 174] on div "hero . moveLeft ( 3 ) hero . moveUp ( 2 ) hero . moveLeft ( ) hero . use ( "lev…" at bounding box center [373, 144] width 143 height 163
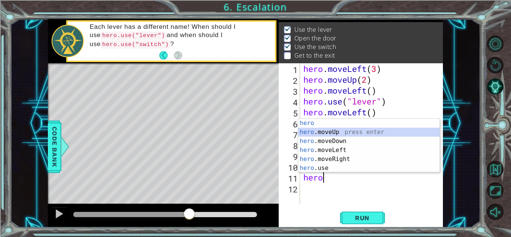
click at [327, 129] on div "hero press enter hero .moveUp press enter hero .moveDown press enter hero .move…" at bounding box center [368, 155] width 141 height 72
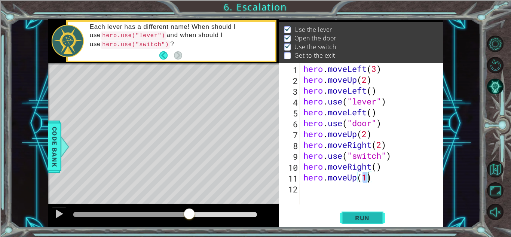
type textarea "hero.moveUp()"
click at [371, 216] on span "Run" at bounding box center [363, 217] width 30 height 7
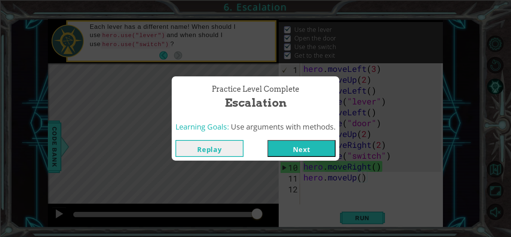
click at [311, 137] on div "Replay Next" at bounding box center [256, 148] width 168 height 24
click at [323, 150] on button "Next" at bounding box center [302, 148] width 68 height 17
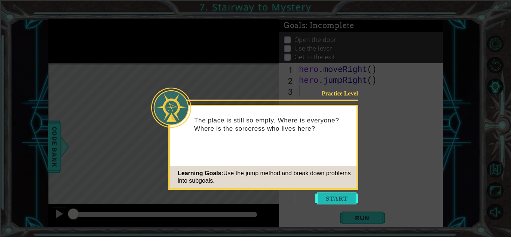
click at [333, 196] on button "Start" at bounding box center [337, 198] width 43 height 12
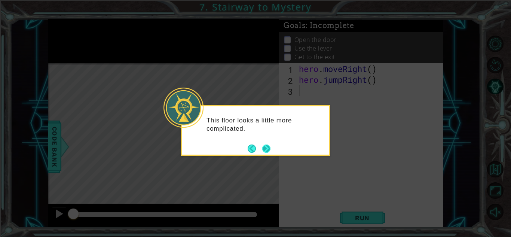
click at [269, 151] on button "Next" at bounding box center [266, 148] width 8 height 8
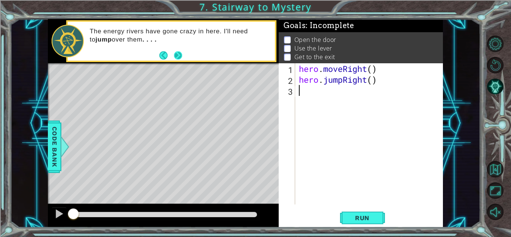
click at [178, 54] on button "Next" at bounding box center [178, 55] width 8 height 8
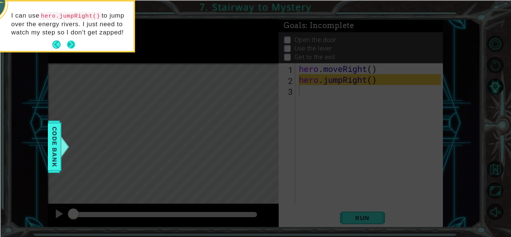
click at [69, 42] on button "Next" at bounding box center [71, 44] width 8 height 8
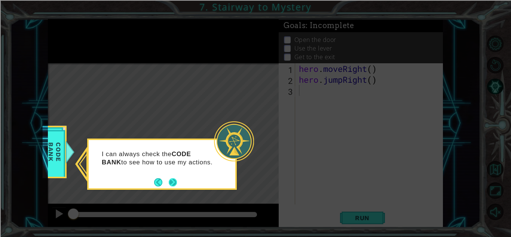
click at [172, 182] on button "Next" at bounding box center [173, 182] width 8 height 8
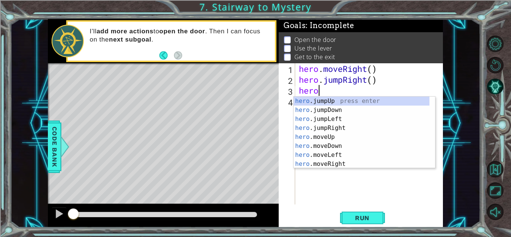
scroll to position [0, 0]
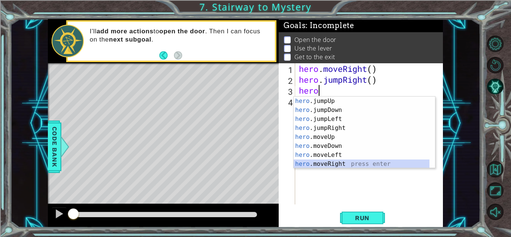
click at [347, 160] on div "hero .jumpUp press enter hero .jumpDown press enter hero .jumpLeft press enter …" at bounding box center [362, 142] width 136 height 90
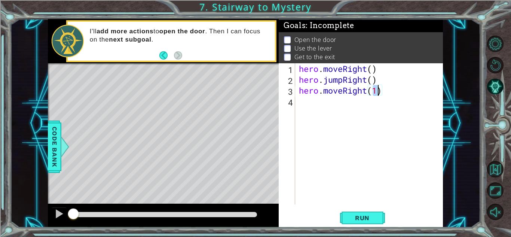
type textarea "hero.moveRight()"
click at [310, 102] on div "hero . moveRight ( ) hero . jumpRight ( ) hero . moveRight ( )" at bounding box center [371, 144] width 147 height 163
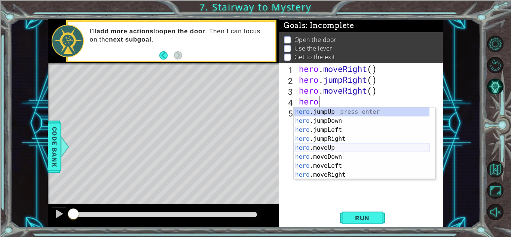
click at [339, 147] on div "hero .jumpUp press enter hero .jumpDown press enter hero .jumpLeft press enter …" at bounding box center [362, 152] width 136 height 90
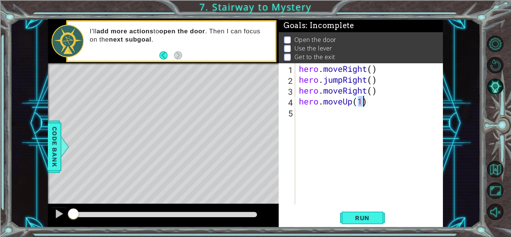
type textarea "hero.moveUp()"
click at [298, 113] on div "hero . moveRight ( ) hero . jumpRight ( ) hero . moveRight ( ) hero . moveUp ( )" at bounding box center [370, 133] width 144 height 141
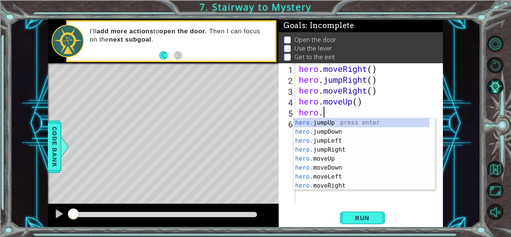
scroll to position [0, 1]
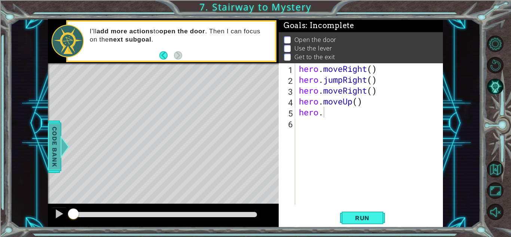
click at [57, 151] on span "Code Bank" at bounding box center [55, 147] width 12 height 46
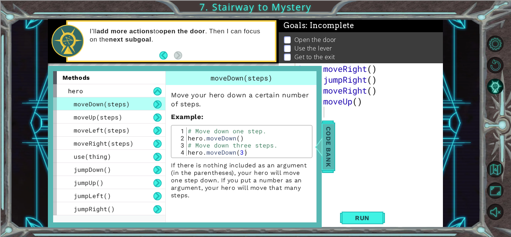
click at [327, 146] on span "Code Bank" at bounding box center [329, 147] width 12 height 46
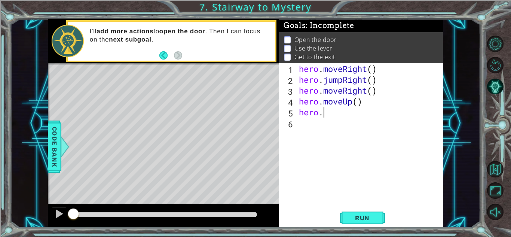
click at [328, 112] on div "hero . moveRight ( ) hero . jumpRight ( ) hero . moveRight ( ) hero . moveUp ( …" at bounding box center [371, 144] width 147 height 163
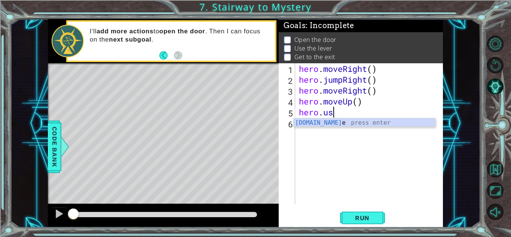
scroll to position [0, 1]
click at [319, 122] on div "hero.use press enter" at bounding box center [364, 131] width 141 height 27
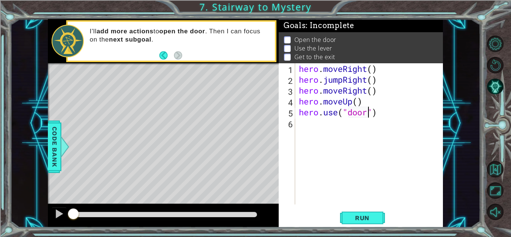
scroll to position [0, 3]
type textarea "hero.use("door")"
click at [371, 212] on button "Run" at bounding box center [362, 218] width 45 height 16
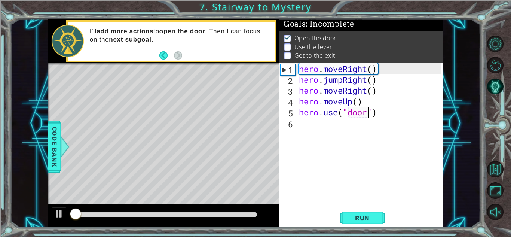
scroll to position [6, 0]
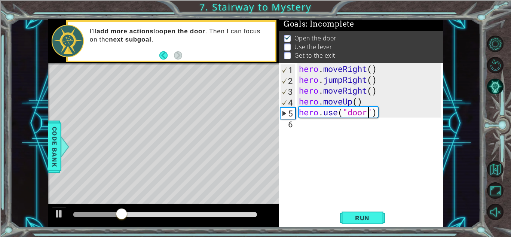
click at [330, 126] on div "hero . moveRight ( ) hero . jumpRight ( ) hero . moveRight ( ) hero . moveUp ( …" at bounding box center [371, 144] width 147 height 163
click at [53, 214] on button at bounding box center [59, 214] width 15 height 15
click at [335, 131] on div "hero . moveRight ( ) hero . jumpRight ( ) hero . moveRight ( ) hero . moveUp ( …" at bounding box center [371, 144] width 147 height 163
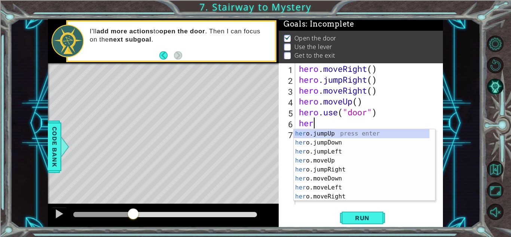
scroll to position [0, 0]
click at [338, 173] on div "hero .jumpUp press enter hero .jumpDown press enter hero .jumpLeft press enter …" at bounding box center [362, 174] width 136 height 90
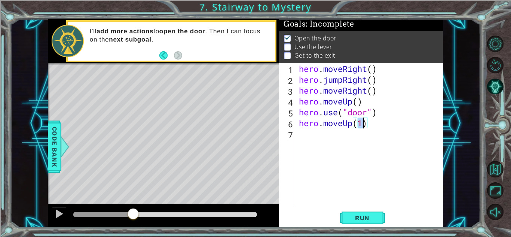
type textarea "hero.moveUp(2)"
click at [304, 137] on div "hero . moveRight ( ) hero . jumpRight ( ) hero . moveRight ( ) hero . moveUp ( …" at bounding box center [371, 144] width 147 height 163
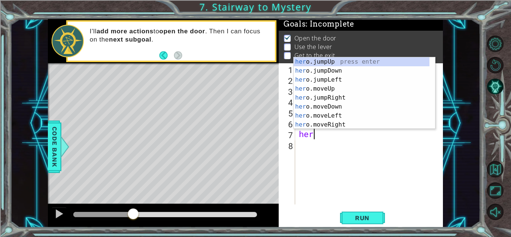
type textarea "hero"
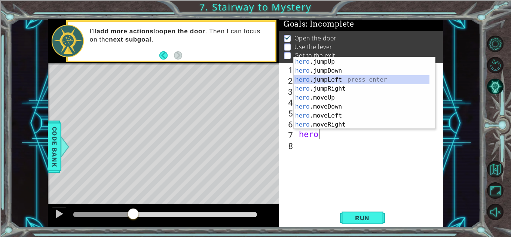
click at [318, 80] on div "hero .jumpUp press enter hero .jumpDown press enter hero .jumpLeft press enter …" at bounding box center [362, 102] width 136 height 90
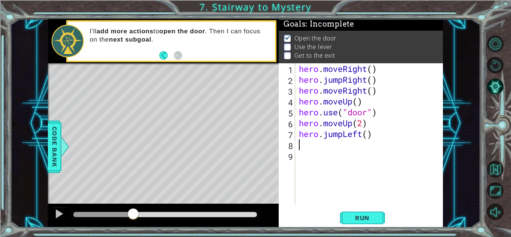
click at [362, 134] on div "hero . moveRight ( ) hero . jumpRight ( ) hero . moveRight ( ) hero . moveUp ( …" at bounding box center [371, 144] width 147 height 163
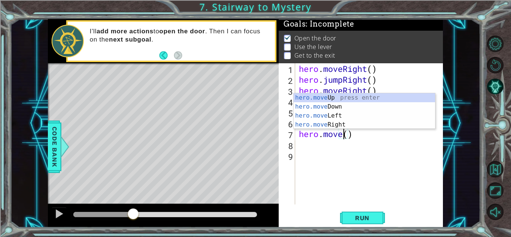
scroll to position [0, 2]
click at [342, 116] on div "hero.move Up press enter hero.move Down press enter hero.move Left press enter …" at bounding box center [364, 120] width 141 height 54
type textarea "hero.moveLeft(1)"
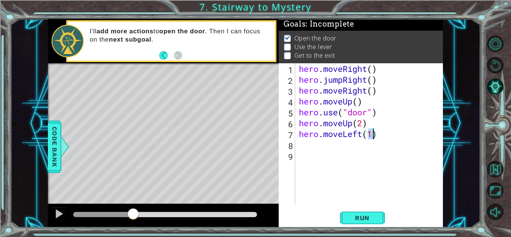
click at [289, 146] on div "8" at bounding box center [287, 145] width 15 height 11
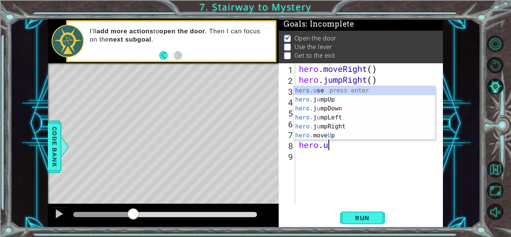
scroll to position [0, 1]
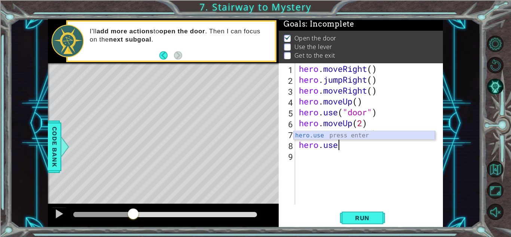
click at [334, 135] on div "hero.use press enter" at bounding box center [364, 144] width 141 height 27
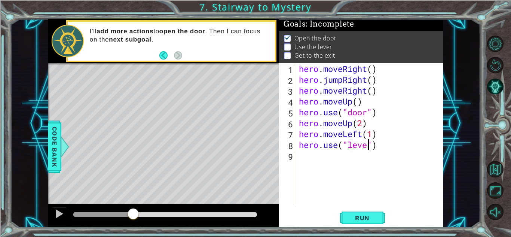
type textarea "hero.use("lever")"
click at [314, 151] on div "hero . moveRight ( ) hero . jumpRight ( ) hero . moveRight ( ) hero . moveUp ( …" at bounding box center [371, 144] width 147 height 163
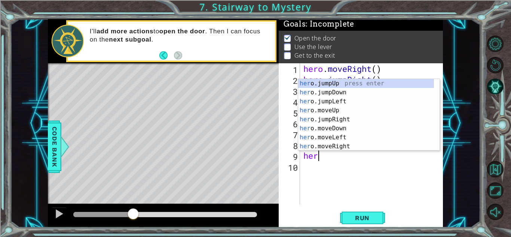
scroll to position [0, 0]
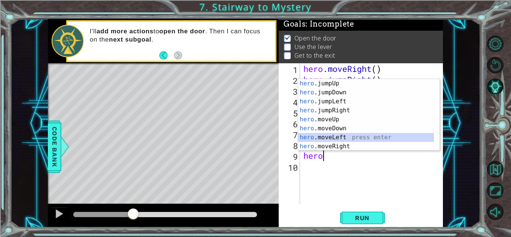
click at [347, 135] on div "hero .jumpUp press enter hero .jumpDown press enter hero .jumpLeft press enter …" at bounding box center [366, 124] width 136 height 90
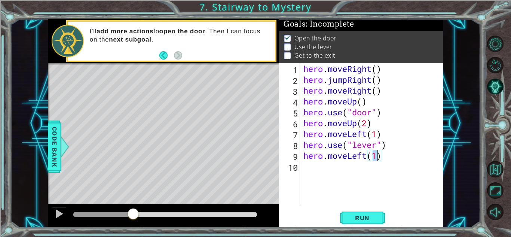
type textarea "hero.moveLeft(2)"
click at [313, 167] on div "hero . moveRight ( ) hero . jumpRight ( ) hero . moveRight ( ) hero . moveUp ( …" at bounding box center [373, 144] width 143 height 163
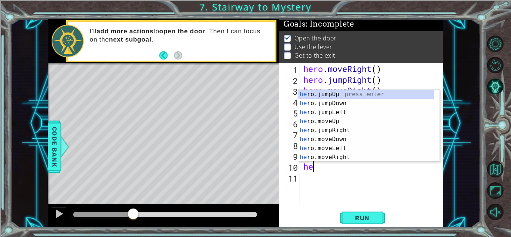
type textarea "hero"
click at [341, 91] on div "hero .jumpUp press enter hero .jumpDown press enter hero .jumpLeft press enter …" at bounding box center [366, 135] width 136 height 90
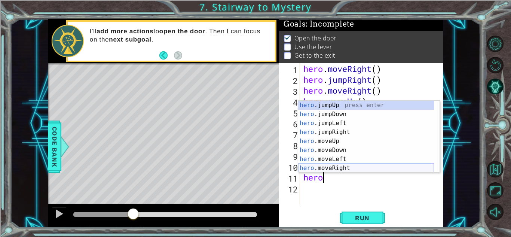
click at [335, 168] on div "hero .jumpUp press enter hero .jumpDown press enter hero .jumpLeft press enter …" at bounding box center [366, 146] width 136 height 90
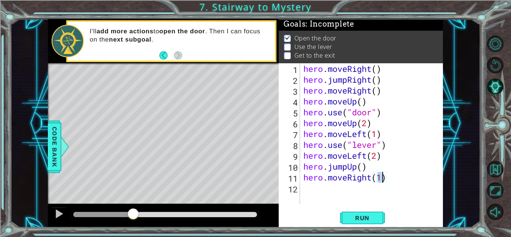
type textarea "hero.moveRight(2)"
click at [353, 216] on span "Run" at bounding box center [363, 217] width 30 height 7
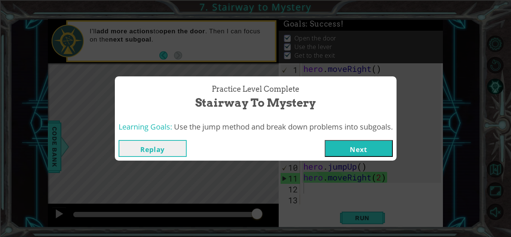
click at [371, 152] on button "Next" at bounding box center [359, 148] width 68 height 17
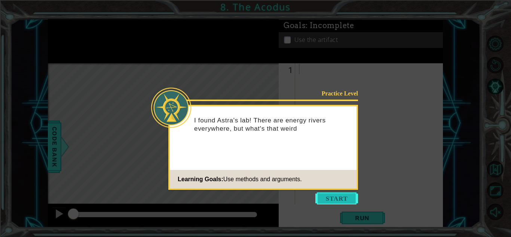
click at [330, 197] on button "Start" at bounding box center [337, 198] width 43 height 12
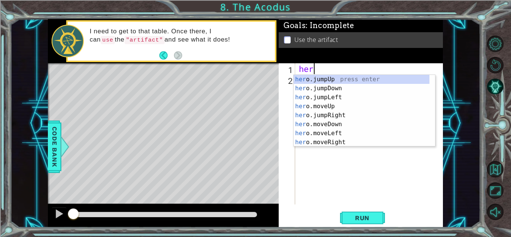
scroll to position [0, 0]
click at [324, 115] on div "hero .jumpUp press enter hero .jumpDown press enter hero .jumpLeft press enter …" at bounding box center [362, 120] width 136 height 90
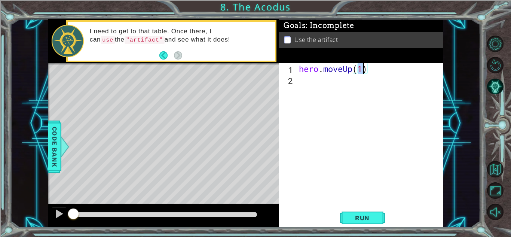
type textarea "hero.moveUp(2)"
click at [323, 79] on div "hero . moveUp ( 2 )" at bounding box center [371, 144] width 147 height 163
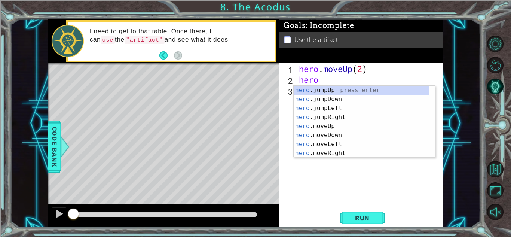
scroll to position [0, 0]
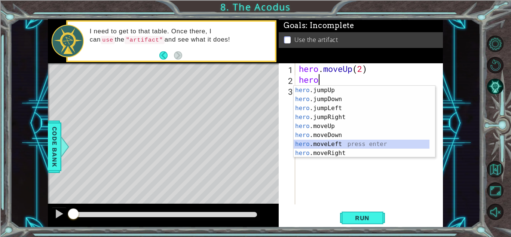
click at [337, 145] on div "hero .jumpUp press enter hero .jumpDown press enter hero .jumpLeft press enter …" at bounding box center [362, 131] width 136 height 90
type textarea "hero.moveLeft(1)"
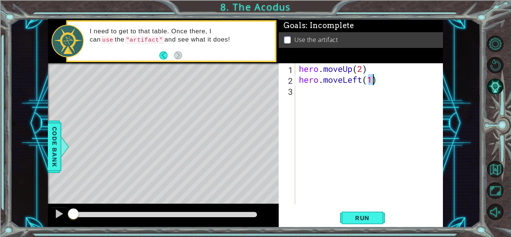
click at [298, 94] on div "hero . moveUp ( 2 ) hero . moveLeft ( 1 )" at bounding box center [370, 133] width 144 height 141
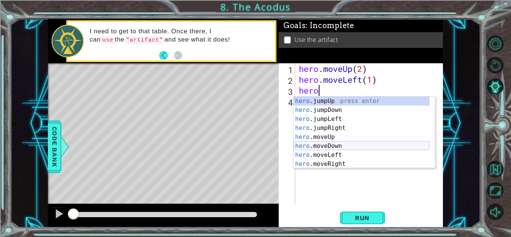
click at [335, 144] on div "hero .jumpUp press enter hero .jumpDown press enter hero .jumpLeft press enter …" at bounding box center [362, 142] width 136 height 90
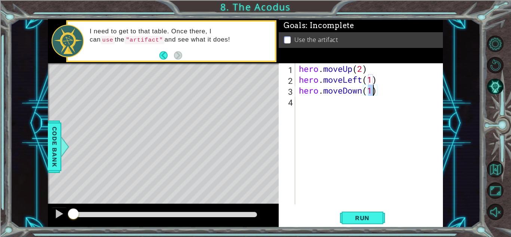
type textarea "hero.moveDown(1)"
click at [214, 127] on div "Level Map" at bounding box center [221, 173] width 346 height 220
click at [313, 103] on div "hero . moveUp ( 2 ) hero . moveLeft ( 1 ) hero . moveDown ( 1 )" at bounding box center [371, 144] width 147 height 163
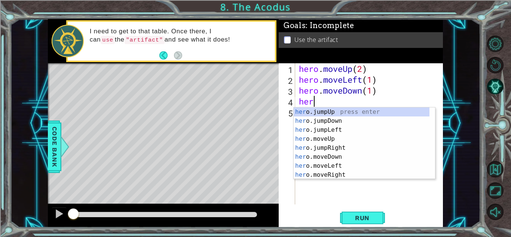
type textarea "hero"
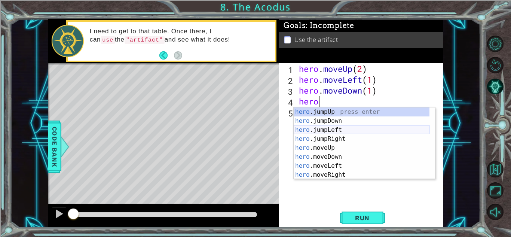
click at [323, 132] on div "hero .jumpUp press enter hero .jumpDown press enter hero .jumpLeft press enter …" at bounding box center [362, 152] width 136 height 90
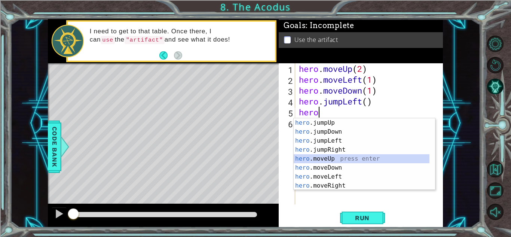
click at [333, 158] on div "hero .jumpUp press enter hero .jumpDown press enter hero .jumpLeft press enter …" at bounding box center [362, 163] width 136 height 90
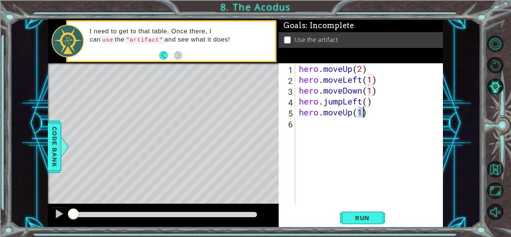
type textarea "hero.moveUp(2)"
click at [314, 129] on div "hero . moveUp ( 2 ) hero . moveLeft ( 1 ) hero . moveDown ( 1 ) hero . jumpLeft…" at bounding box center [371, 144] width 147 height 163
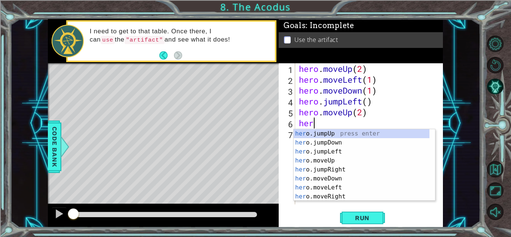
scroll to position [0, 0]
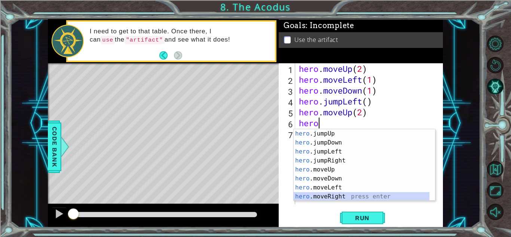
click at [339, 192] on div "hero .jumpUp press enter hero .jumpDown press enter hero .jumpLeft press enter …" at bounding box center [362, 174] width 136 height 90
type textarea "hero.moveRight(1)"
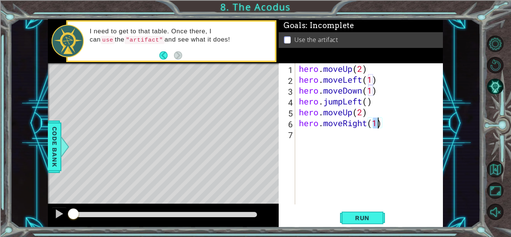
click at [314, 134] on div "hero . moveUp ( 2 ) hero . moveLeft ( 1 ) hero . moveDown ( 1 ) hero . jumpLeft…" at bounding box center [371, 144] width 147 height 163
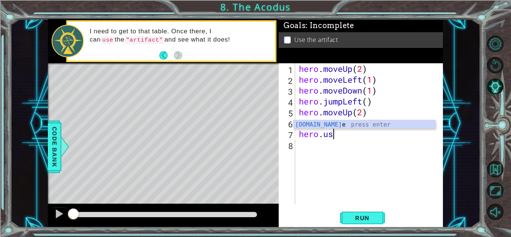
scroll to position [0, 1]
click at [320, 125] on div "hero.use press enter" at bounding box center [364, 133] width 141 height 27
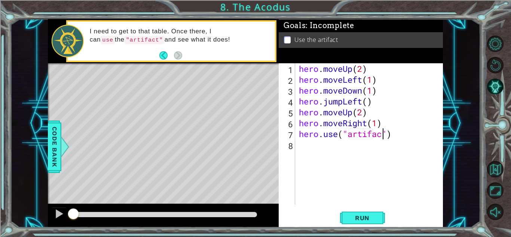
scroll to position [0, 4]
click at [357, 214] on span "Run" at bounding box center [363, 217] width 30 height 7
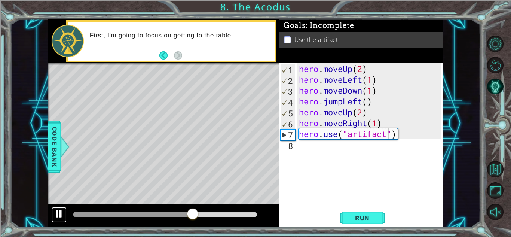
click at [55, 209] on div at bounding box center [59, 214] width 10 height 10
click at [359, 219] on span "Run" at bounding box center [363, 217] width 30 height 7
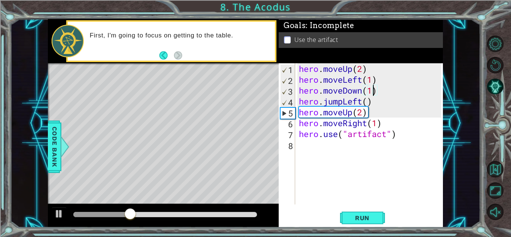
click at [372, 92] on div "hero . moveUp ( 2 ) hero . moveLeft ( 1 ) hero . moveDown ( 1 ) hero . jumpLeft…" at bounding box center [371, 144] width 147 height 163
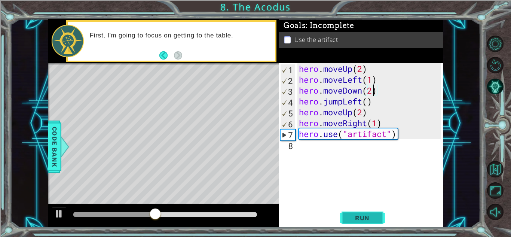
type textarea "hero.moveDown(2)"
click at [364, 217] on span "Run" at bounding box center [363, 217] width 30 height 7
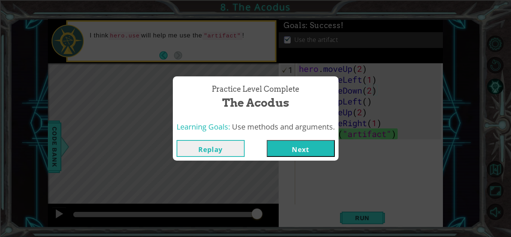
click at [303, 145] on button "Next" at bounding box center [301, 148] width 68 height 17
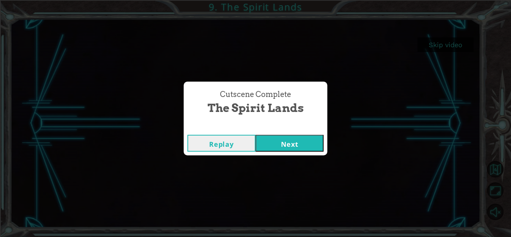
click at [302, 144] on button "Next" at bounding box center [290, 143] width 68 height 17
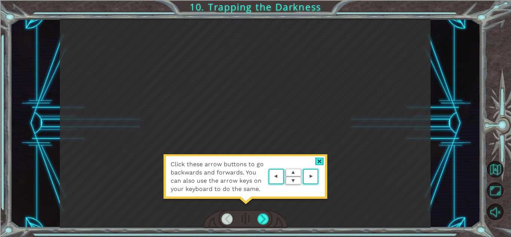
click at [320, 177] on area at bounding box center [320, 177] width 0 height 0
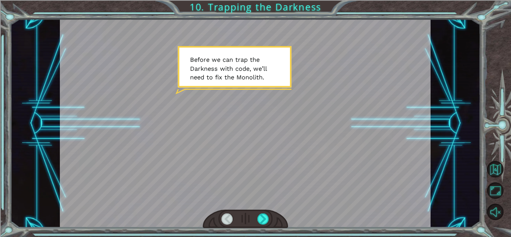
click at [253, 76] on div at bounding box center [245, 123] width 371 height 208
click at [216, 82] on div at bounding box center [245, 123] width 371 height 208
click at [262, 220] on div at bounding box center [264, 218] width 12 height 11
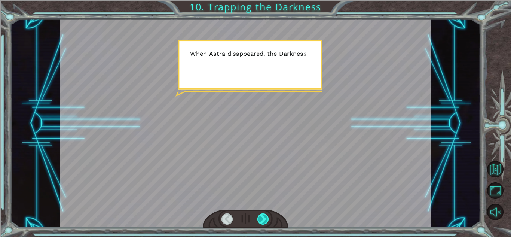
click at [262, 218] on div at bounding box center [264, 218] width 12 height 11
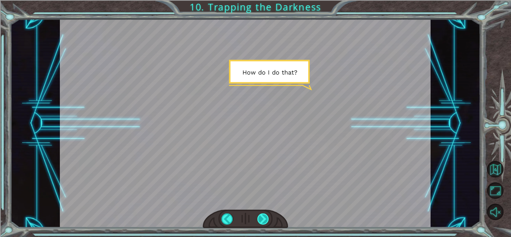
click at [262, 218] on div at bounding box center [264, 218] width 12 height 11
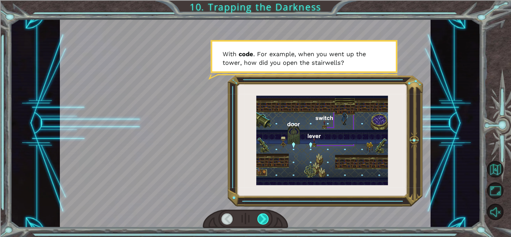
click at [262, 218] on div at bounding box center [264, 218] width 12 height 11
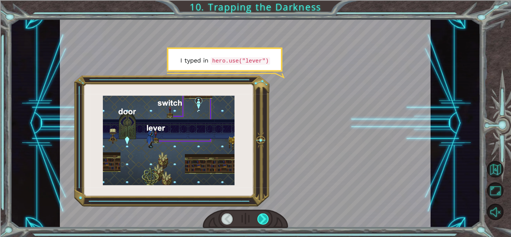
click at [262, 218] on div at bounding box center [264, 218] width 12 height 11
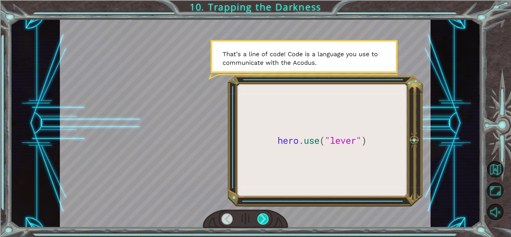
click at [262, 218] on div at bounding box center [264, 218] width 12 height 11
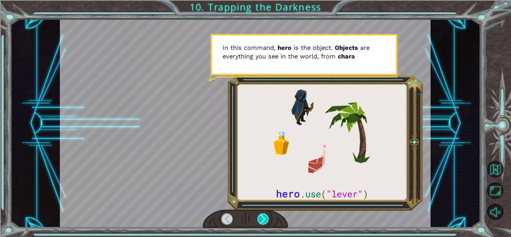
click at [262, 218] on div at bounding box center [264, 218] width 12 height 11
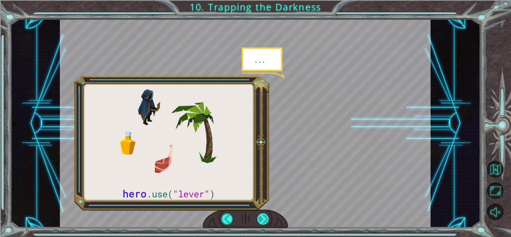
click at [262, 218] on div at bounding box center [264, 218] width 12 height 11
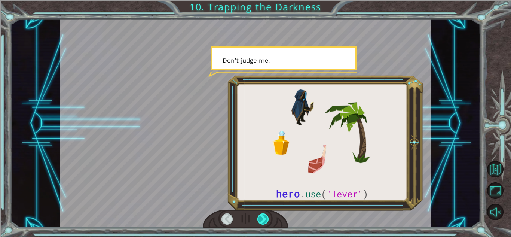
click at [262, 218] on div at bounding box center [264, 218] width 12 height 11
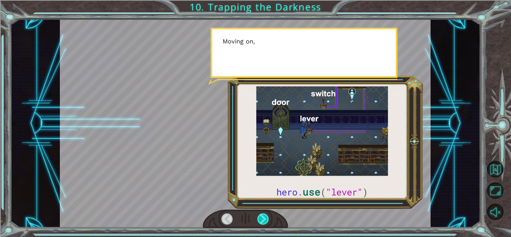
click at [262, 218] on div at bounding box center [264, 218] width 12 height 11
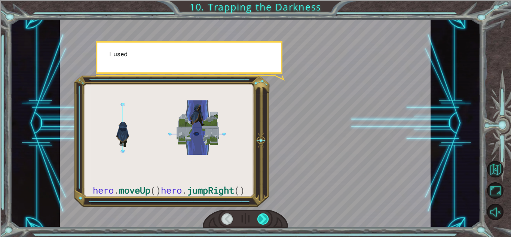
click at [262, 218] on div at bounding box center [264, 218] width 12 height 11
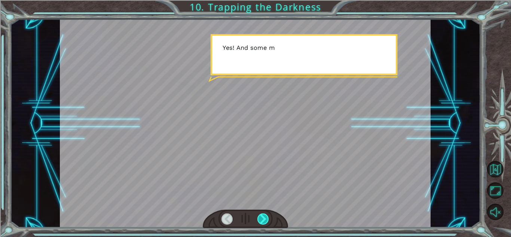
click at [262, 218] on div at bounding box center [264, 218] width 12 height 11
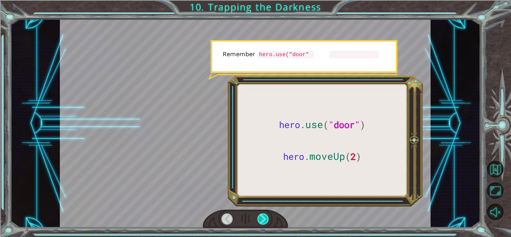
click at [262, 217] on div at bounding box center [264, 218] width 12 height 11
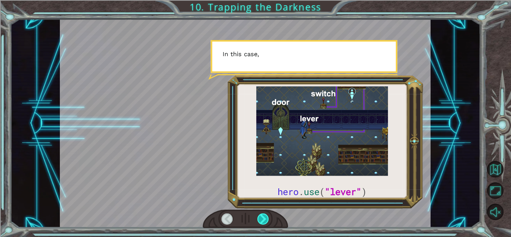
click at [262, 217] on div at bounding box center [264, 218] width 12 height 11
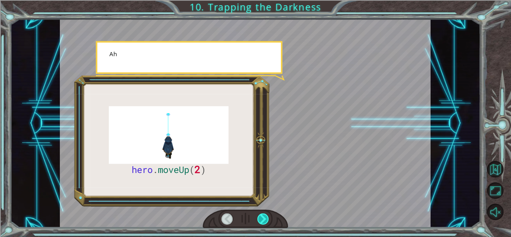
click at [262, 216] on div at bounding box center [264, 218] width 12 height 11
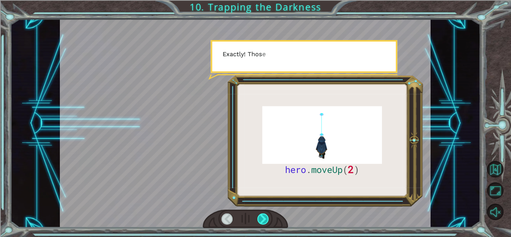
click at [262, 216] on div at bounding box center [264, 218] width 12 height 11
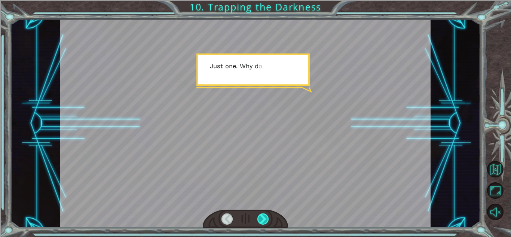
click at [262, 216] on div at bounding box center [264, 218] width 12 height 11
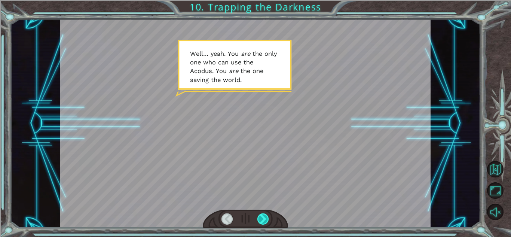
click at [262, 216] on div at bounding box center [264, 218] width 12 height 11
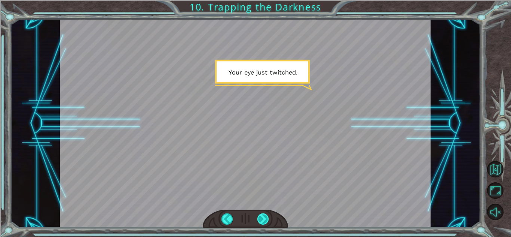
click at [262, 216] on div at bounding box center [264, 218] width 12 height 11
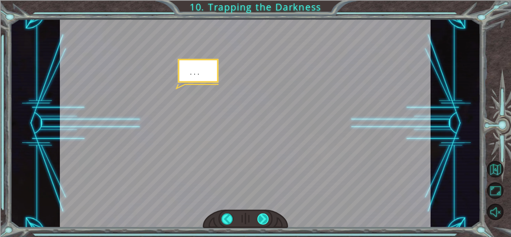
click at [262, 216] on div at bounding box center [264, 218] width 12 height 11
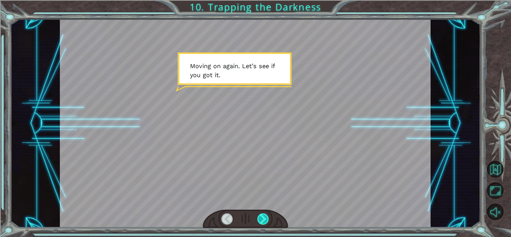
click at [262, 216] on div at bounding box center [264, 218] width 12 height 11
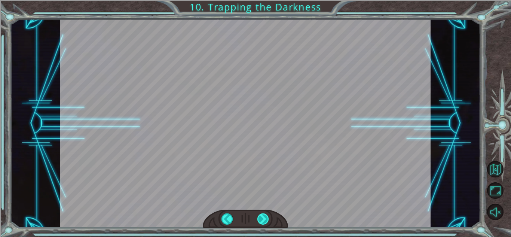
click at [262, 216] on div at bounding box center [264, 218] width 12 height 11
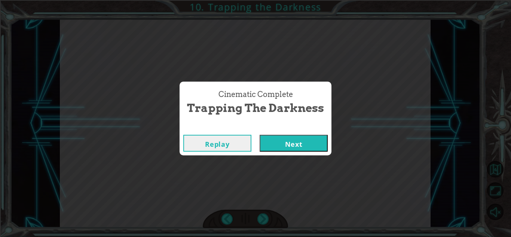
click at [311, 138] on button "Next" at bounding box center [294, 143] width 68 height 17
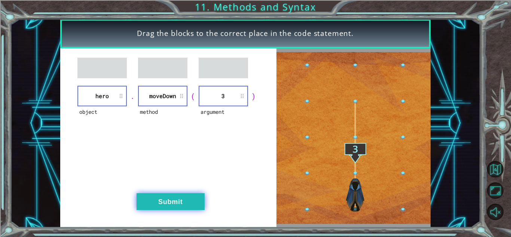
click at [189, 197] on button "Submit" at bounding box center [171, 201] width 68 height 17
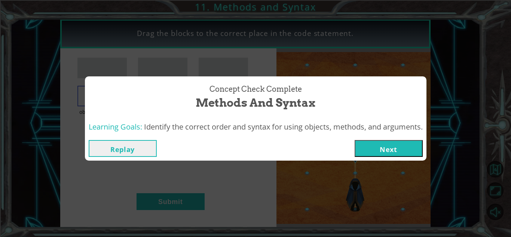
click at [392, 146] on button "Next" at bounding box center [389, 148] width 68 height 17
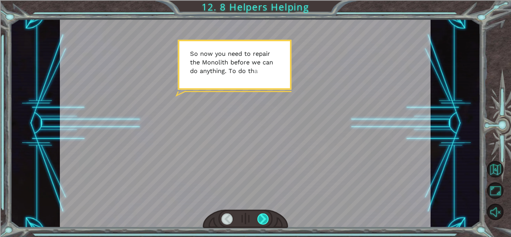
click at [261, 218] on div at bounding box center [264, 218] width 12 height 11
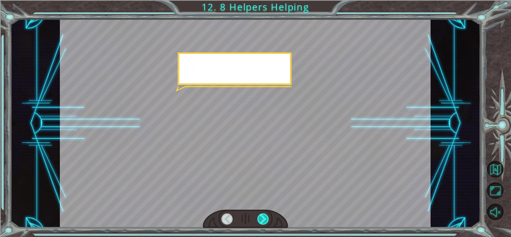
click at [261, 218] on div at bounding box center [264, 218] width 12 height 11
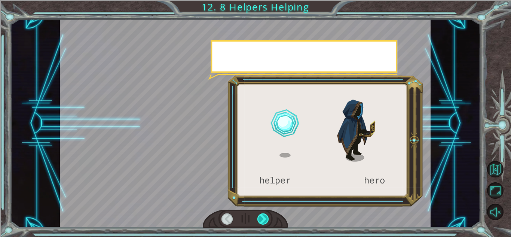
click at [261, 218] on div at bounding box center [264, 218] width 12 height 11
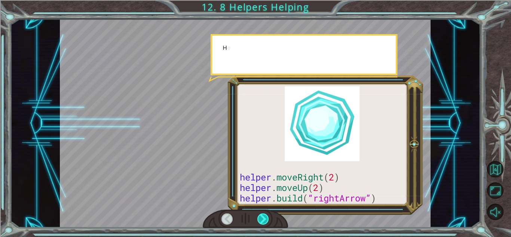
click at [261, 218] on div at bounding box center [264, 218] width 12 height 11
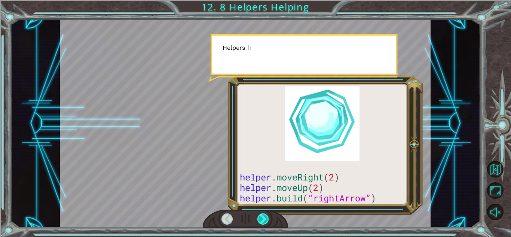
click at [261, 218] on div at bounding box center [264, 218] width 12 height 11
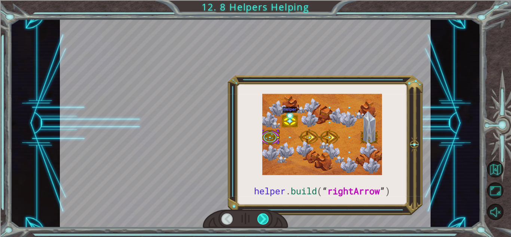
click at [261, 218] on div at bounding box center [264, 218] width 12 height 11
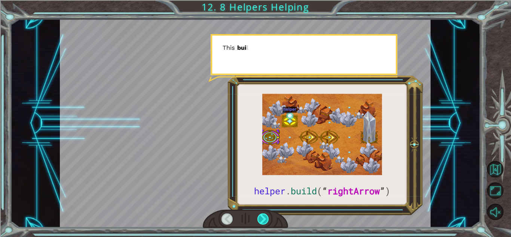
click at [261, 218] on div at bounding box center [264, 218] width 12 height 11
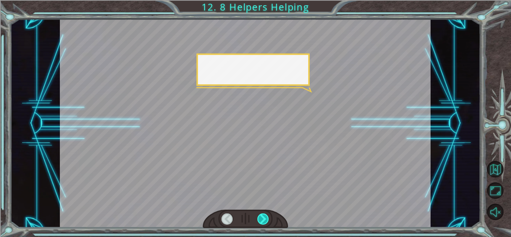
click at [261, 218] on div at bounding box center [264, 218] width 12 height 11
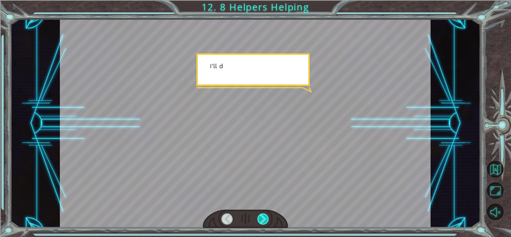
click at [261, 218] on div at bounding box center [264, 218] width 12 height 11
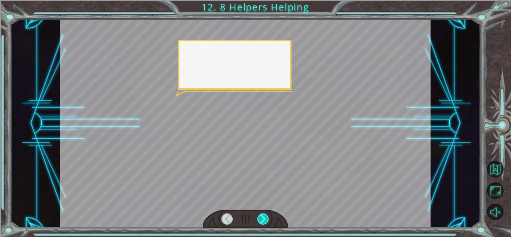
click at [261, 218] on div at bounding box center [264, 218] width 12 height 11
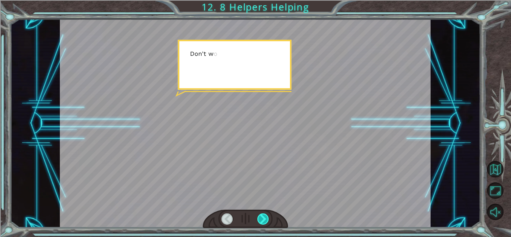
click at [261, 218] on div at bounding box center [264, 218] width 12 height 11
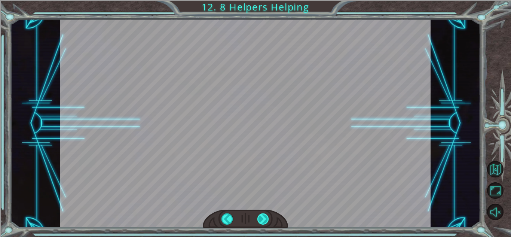
click at [261, 218] on div at bounding box center [264, 218] width 12 height 11
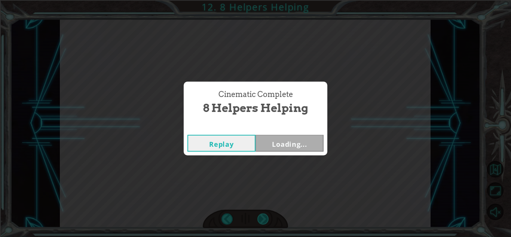
click at [261, 218] on div "Cinematic Complete 8 Helpers Helping Replay Loading..." at bounding box center [255, 118] width 511 height 237
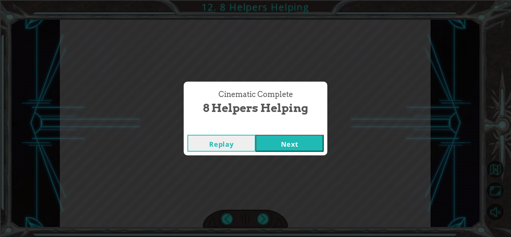
click at [299, 143] on button "Next" at bounding box center [290, 143] width 68 height 17
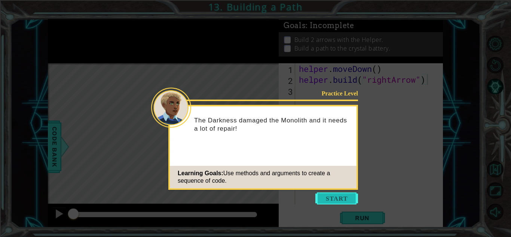
click at [325, 200] on button "Start" at bounding box center [337, 198] width 43 height 12
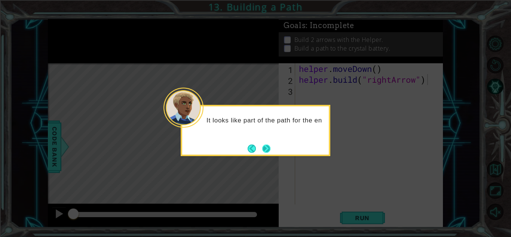
click at [263, 146] on button "Next" at bounding box center [266, 148] width 8 height 8
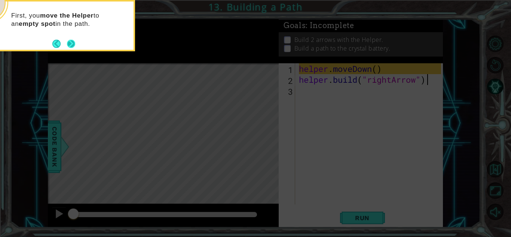
click at [73, 44] on button "Next" at bounding box center [71, 44] width 8 height 8
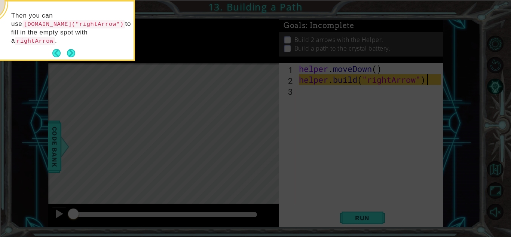
click at [73, 49] on button "Next" at bounding box center [71, 53] width 8 height 8
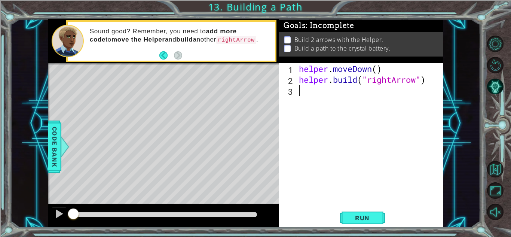
click at [321, 98] on div "helper . moveDown ( ) helper . build ( "rightArrow" )" at bounding box center [371, 144] width 147 height 163
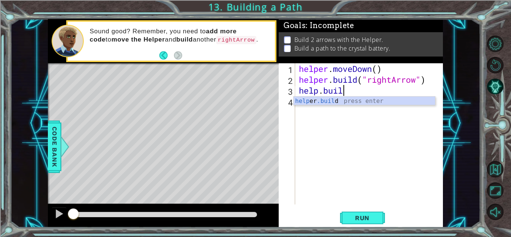
scroll to position [0, 1]
click at [333, 103] on div "help er .buil d press enter" at bounding box center [364, 110] width 141 height 27
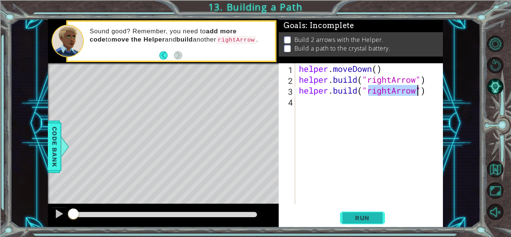
click at [359, 218] on span "Run" at bounding box center [363, 217] width 30 height 7
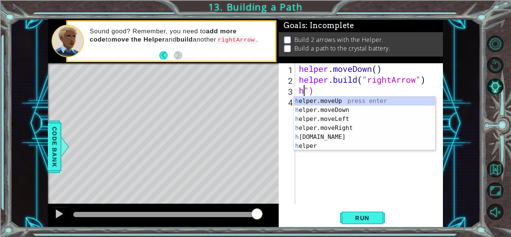
scroll to position [0, 0]
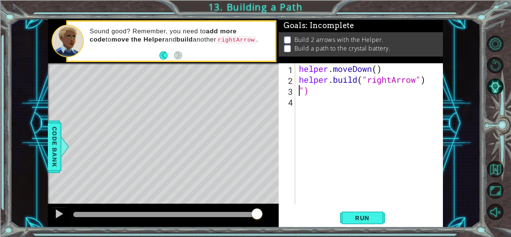
click at [339, 89] on div "helper . moveDown ( ) helper . build ( "rightArrow" ) ")" at bounding box center [371, 144] width 147 height 163
type textarea """
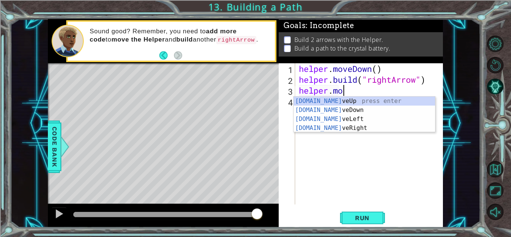
scroll to position [0, 2]
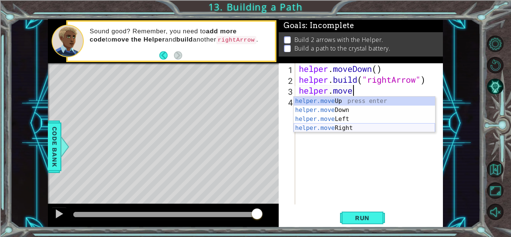
click at [330, 129] on div "helper.move Up press enter helper.move Down press enter helper.move Left press …" at bounding box center [364, 124] width 141 height 54
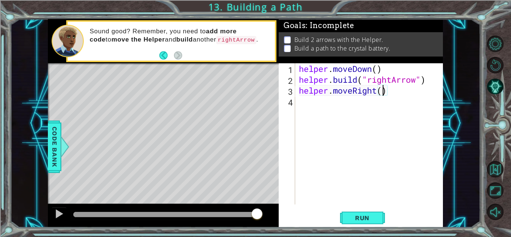
type textarea "helper.moveRight(2)"
click at [314, 100] on div "helper . moveDown ( ) helper . build ( "rightArrow" ) helper . moveRight ( 2 )" at bounding box center [371, 144] width 147 height 163
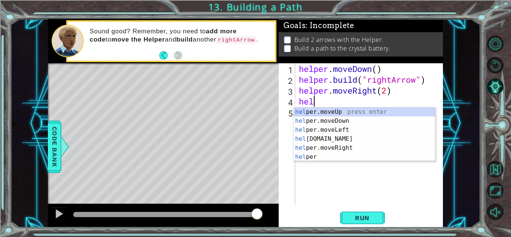
scroll to position [0, 1]
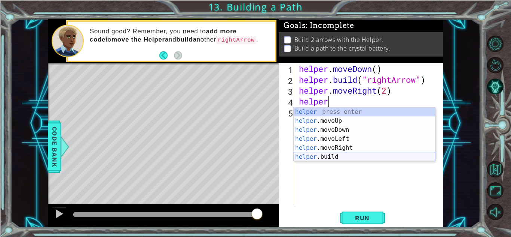
click at [318, 156] on div "helper press enter helper .moveUp press enter helper .moveDown press enter help…" at bounding box center [364, 143] width 141 height 72
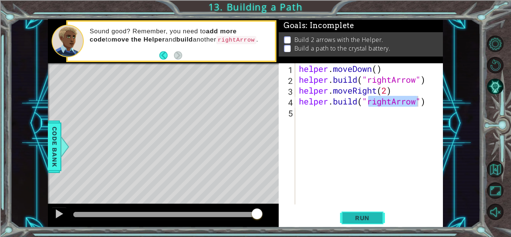
click at [354, 216] on span "Run" at bounding box center [363, 217] width 30 height 7
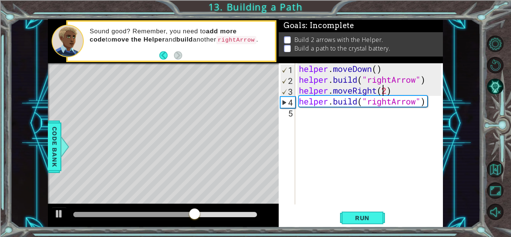
click at [385, 89] on div "helper . moveDown ( ) helper . build ( "rightArrow" ) helper . moveRight ( 2 ) …" at bounding box center [371, 144] width 147 height 163
click at [388, 90] on div "helper . moveDown ( ) helper . build ( "rightArrow" ) helper . moveRight ( 2 ) …" at bounding box center [371, 144] width 147 height 163
type textarea "helper.moveRight(3)"
click at [355, 219] on span "Run" at bounding box center [363, 217] width 30 height 7
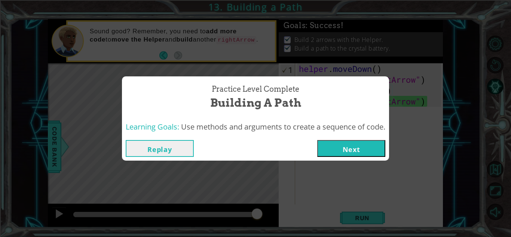
click at [376, 148] on button "Next" at bounding box center [351, 148] width 68 height 17
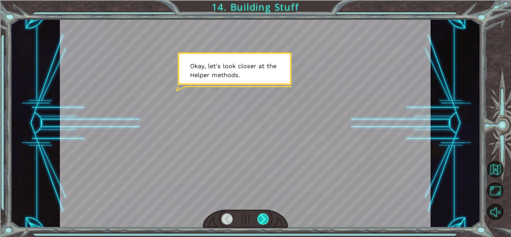
click at [265, 213] on div at bounding box center [264, 218] width 12 height 11
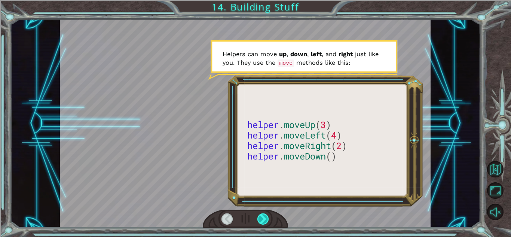
click at [265, 213] on div at bounding box center [264, 218] width 12 height 11
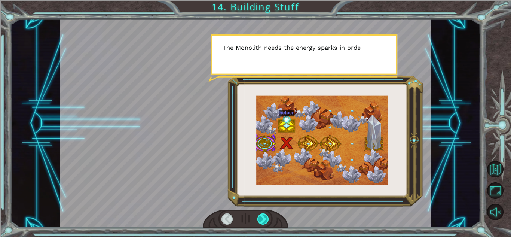
click at [265, 213] on div at bounding box center [264, 218] width 12 height 11
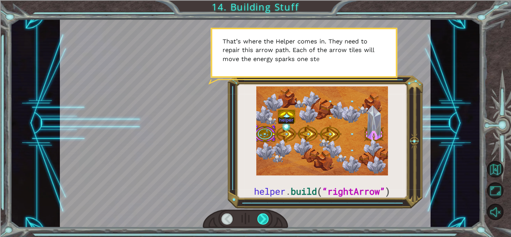
click at [265, 213] on div at bounding box center [264, 218] width 12 height 11
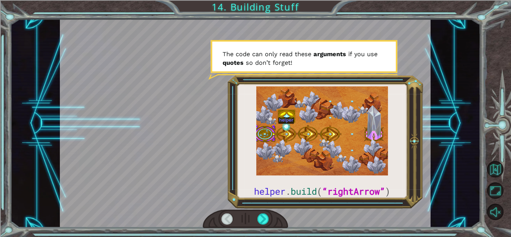
click at [264, 212] on div at bounding box center [245, 219] width 85 height 19
click at [263, 216] on div at bounding box center [264, 218] width 12 height 11
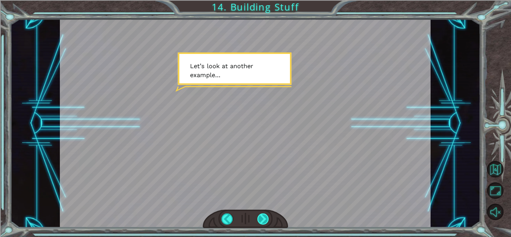
click at [263, 216] on div at bounding box center [264, 218] width 12 height 11
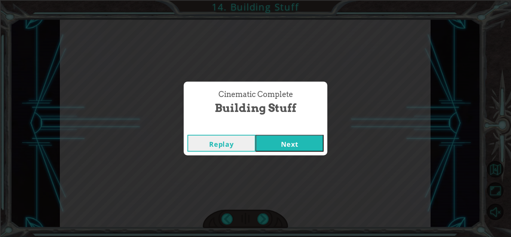
click at [271, 151] on button "Next" at bounding box center [290, 143] width 68 height 17
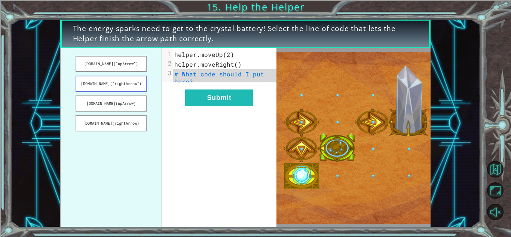
click at [115, 85] on button "[DOMAIN_NAME](“rightArrow”)" at bounding box center [111, 84] width 71 height 16
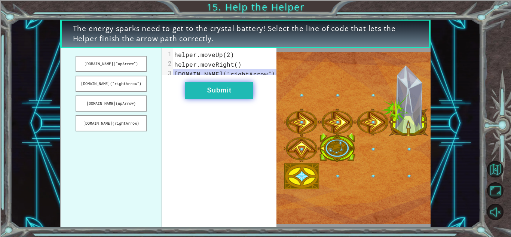
click at [207, 94] on button "Submit" at bounding box center [219, 90] width 68 height 17
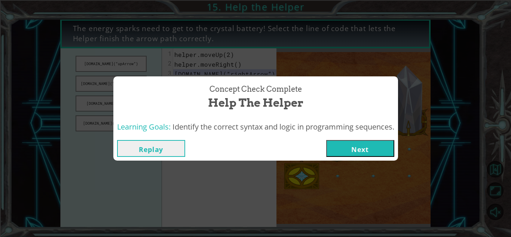
click at [355, 153] on button "Next" at bounding box center [360, 148] width 68 height 17
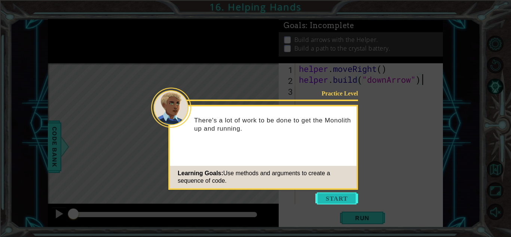
click at [332, 197] on button "Start" at bounding box center [337, 198] width 43 height 12
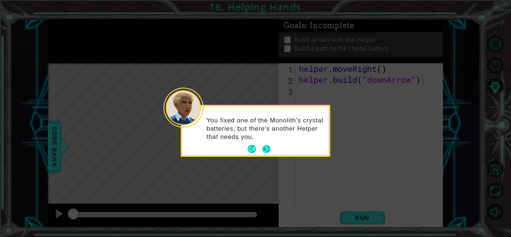
click at [271, 145] on button "Next" at bounding box center [266, 149] width 8 height 8
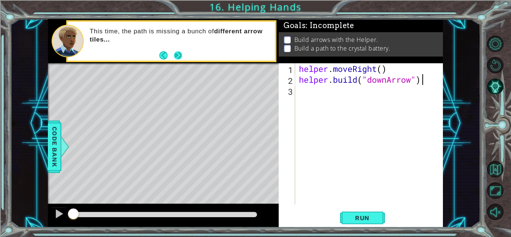
click at [179, 55] on button "Next" at bounding box center [178, 55] width 8 height 8
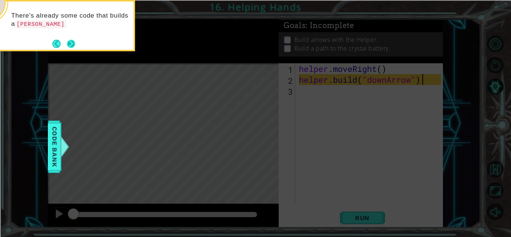
click at [70, 45] on button "Next" at bounding box center [71, 44] width 8 height 8
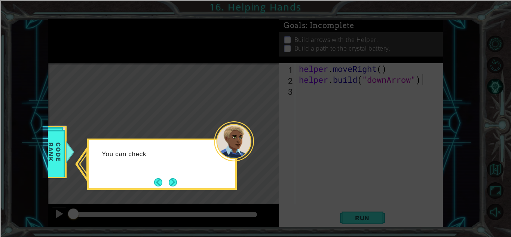
click at [70, 45] on icon at bounding box center [255, 118] width 511 height 237
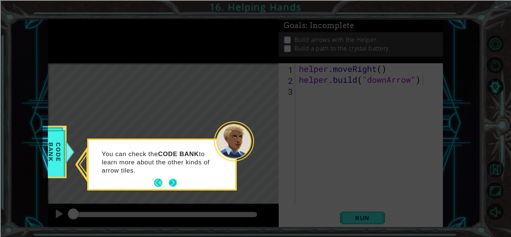
click at [172, 184] on button "Next" at bounding box center [173, 183] width 8 height 8
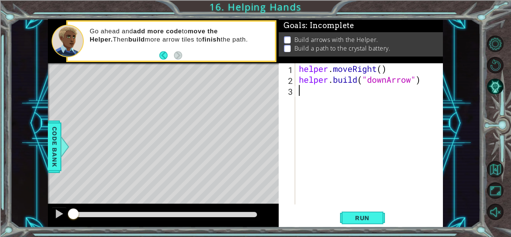
click at [338, 97] on div "helper . moveRight ( ) helper . build ( "downArrow" )" at bounding box center [371, 144] width 147 height 163
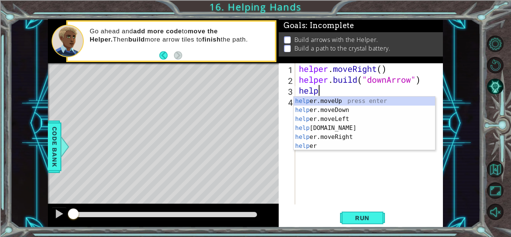
scroll to position [0, 1]
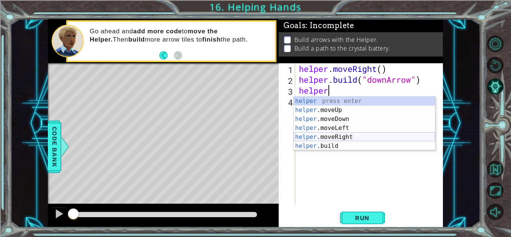
click at [335, 136] on div "helper press enter helper .moveUp press enter helper .moveDown press enter help…" at bounding box center [364, 133] width 141 height 72
type textarea "helper.moveRight(1)"
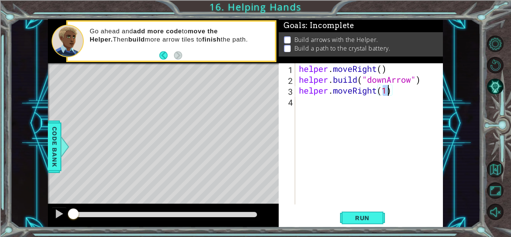
click at [339, 103] on div "helper . moveRight ( ) helper . build ( "downArrow" ) helper . moveRight ( 1 )" at bounding box center [371, 144] width 147 height 163
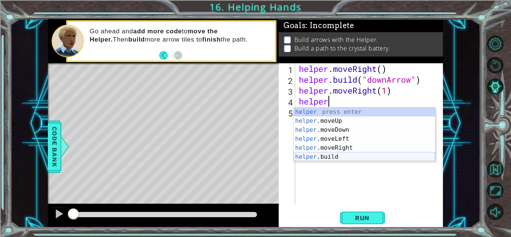
click at [337, 153] on div "helper press enter helper .moveUp press enter helper .moveDown press enter help…" at bounding box center [364, 143] width 141 height 72
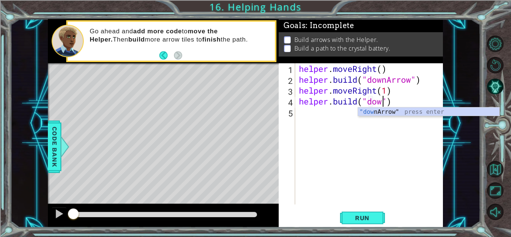
scroll to position [0, 4]
click at [381, 112] on div ""down Arrow" press enter" at bounding box center [428, 120] width 141 height 27
type textarea "[DOMAIN_NAME]("downArrow")"
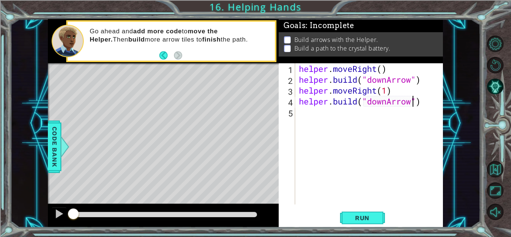
click at [327, 109] on div "helper . moveRight ( ) helper . build ( "downArrow" ) helper . moveRight ( 1 ) …" at bounding box center [371, 144] width 147 height 163
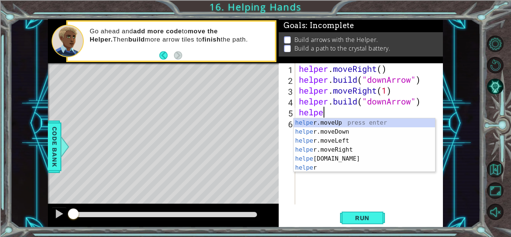
scroll to position [0, 1]
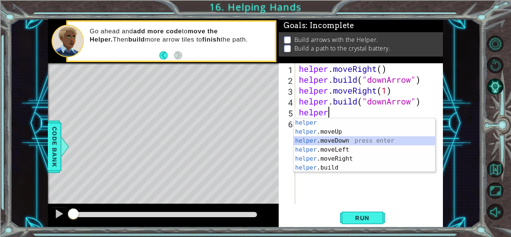
click at [347, 140] on div "helper press enter helper .moveUp press enter helper .moveDown press enter help…" at bounding box center [364, 154] width 141 height 72
type textarea "helper.moveDown(1)"
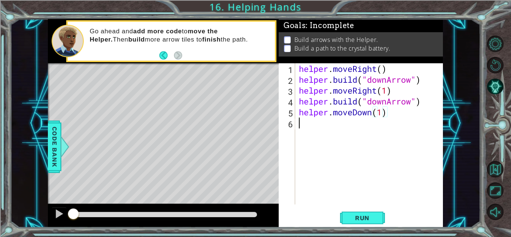
click at [313, 128] on div "helper . moveRight ( ) helper . build ( "downArrow" ) helper . moveRight ( 1 ) …" at bounding box center [371, 144] width 147 height 163
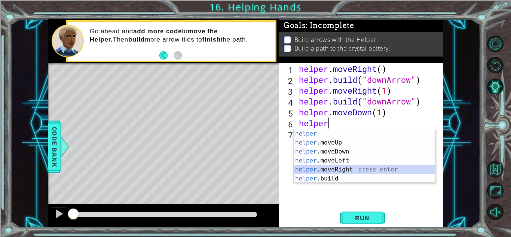
click at [330, 172] on div "helper press enter helper .moveUp press enter helper .moveDown press enter help…" at bounding box center [364, 165] width 141 height 72
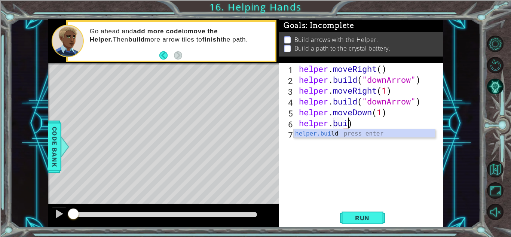
scroll to position [0, 2]
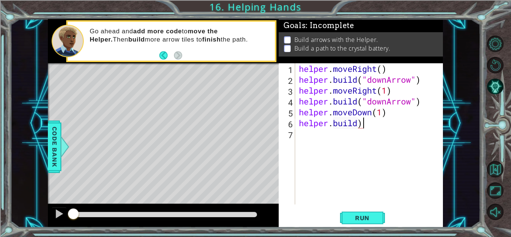
click at [387, 127] on div "helper . moveRight ( ) helper . build ( "downArrow" ) helper . moveRight ( 1 ) …" at bounding box center [371, 144] width 147 height 163
click at [375, 134] on div "[DOMAIN_NAME] press enter" at bounding box center [364, 142] width 141 height 27
type textarea "[DOMAIN_NAME]("rightArrow")"
click at [357, 215] on span "Run" at bounding box center [363, 217] width 30 height 7
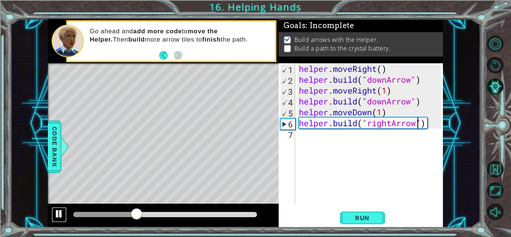
click at [60, 210] on div at bounding box center [59, 214] width 10 height 10
click at [324, 151] on div "helper . moveRight ( ) helper . build ( "downArrow" ) helper . moveRight ( 1 ) …" at bounding box center [371, 144] width 147 height 163
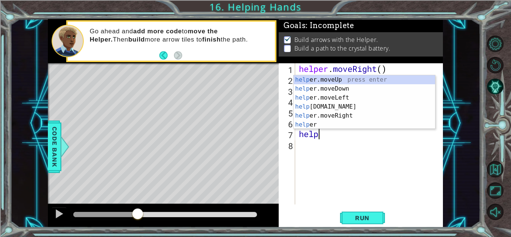
scroll to position [0, 1]
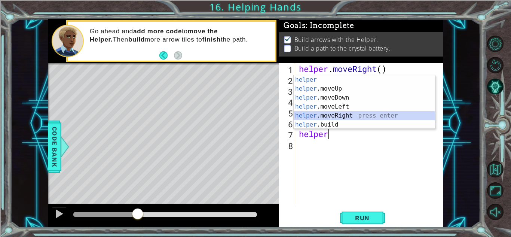
click at [345, 114] on div "helper press enter helper .moveUp press enter helper .moveDown press enter help…" at bounding box center [364, 111] width 141 height 72
type textarea "helper.moveRight(1)"
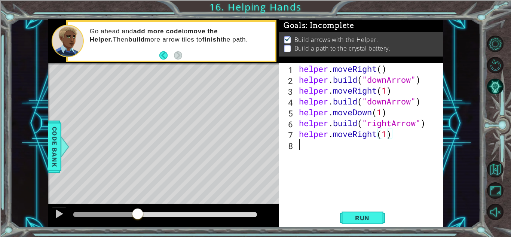
click at [328, 148] on div "helper . moveRight ( ) helper . build ( "downArrow" ) helper . moveRight ( 1 ) …" at bounding box center [371, 144] width 147 height 163
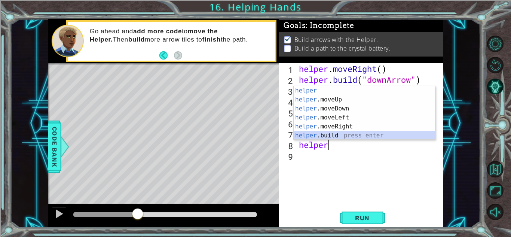
click at [325, 137] on div "helper press enter helper .moveUp press enter helper .moveDown press enter help…" at bounding box center [364, 122] width 141 height 72
type textarea "[DOMAIN_NAME]("rightArrow")"
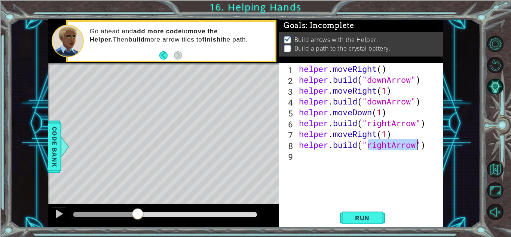
click at [311, 151] on div "helper . moveRight ( ) helper . build ( "downArrow" ) helper . moveRight ( 1 ) …" at bounding box center [371, 144] width 147 height 163
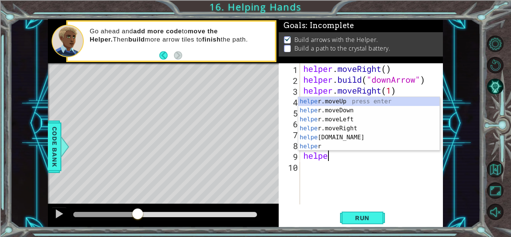
type textarea "helper"
click at [392, 184] on div "helper . moveRight ( ) helper . build ( "downArrow" ) helper . moveRight ( 1 ) …" at bounding box center [373, 144] width 143 height 163
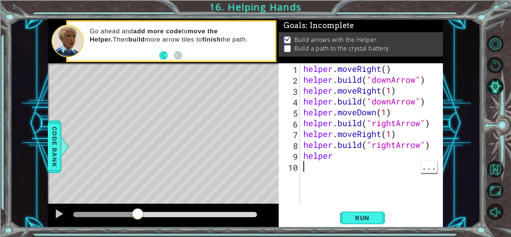
scroll to position [0, 0]
click at [353, 155] on div "helper . moveRight ( ) helper . build ( "downArrow" ) helper . moveRight ( 1 ) …" at bounding box center [373, 144] width 143 height 163
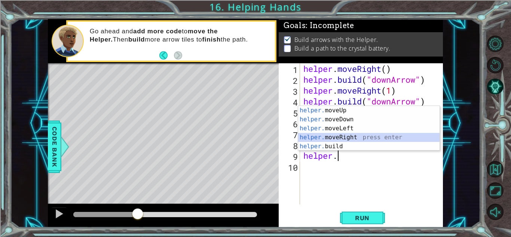
click at [337, 139] on div "helper. moveUp press enter helper. moveDown press enter helper. moveLeft press …" at bounding box center [368, 137] width 141 height 63
type textarea "helper.moveRight(1)"
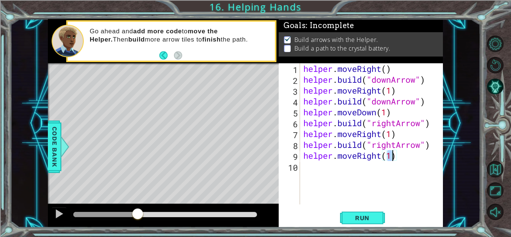
click at [321, 167] on div "helper . moveRight ( ) helper . build ( "downArrow" ) helper . moveRight ( 1 ) …" at bounding box center [373, 144] width 143 height 163
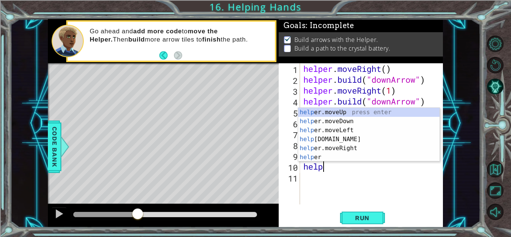
scroll to position [0, 1]
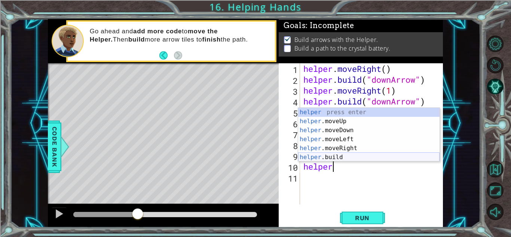
click at [339, 154] on div "helper press enter helper .moveUp press enter helper .moveDown press enter help…" at bounding box center [368, 144] width 141 height 72
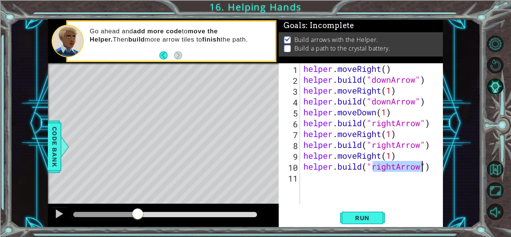
click at [393, 166] on div "helper . moveRight ( ) helper . build ( "downArrow" ) helper . moveRight ( 1 ) …" at bounding box center [371, 133] width 139 height 141
click at [395, 166] on div "helper . moveRight ( ) helper . build ( "downArrow" ) helper . moveRight ( 1 ) …" at bounding box center [373, 144] width 143 height 163
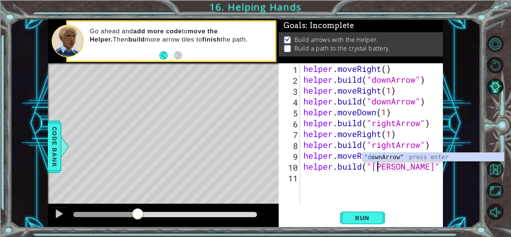
scroll to position [0, 4]
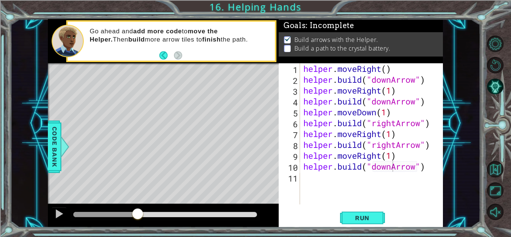
click at [371, 209] on div "[DOMAIN_NAME]("downArrow") 1 2 3 4 5 6 7 8 9 10 11 helper . moveRight ( ) helpe…" at bounding box center [361, 145] width 164 height 164
click at [361, 213] on button "Run" at bounding box center [362, 218] width 45 height 16
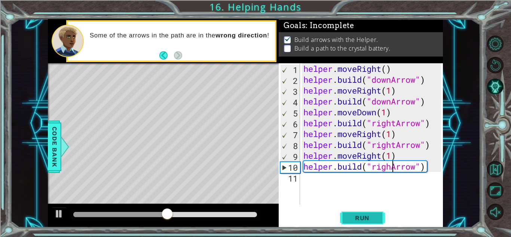
scroll to position [0, 4]
click at [367, 217] on span "Run" at bounding box center [363, 217] width 30 height 7
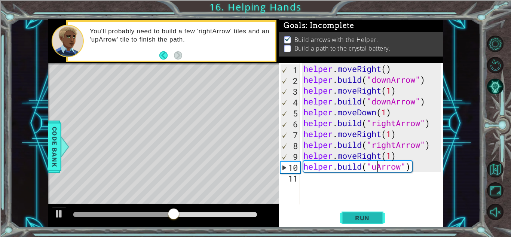
scroll to position [0, 3]
type textarea "[DOMAIN_NAME]("upArrow")"
click at [360, 207] on div "[DOMAIN_NAME]("upArrow") 1 2 3 4 5 6 7 8 9 10 11 helper . moveRight ( ) helper …" at bounding box center [361, 145] width 164 height 164
click at [358, 217] on span "Run" at bounding box center [363, 217] width 30 height 7
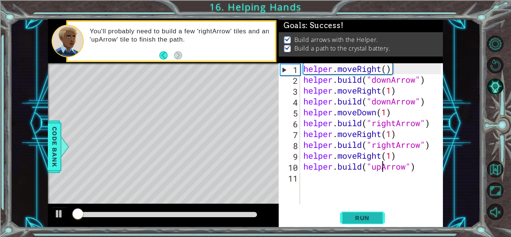
click at [358, 217] on span "Run" at bounding box center [363, 217] width 30 height 7
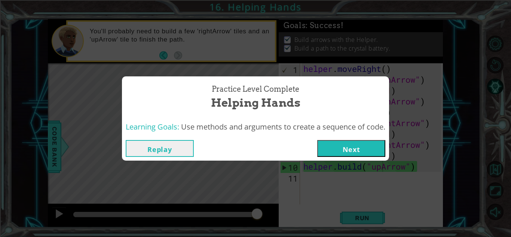
click at [351, 148] on button "Next" at bounding box center [351, 148] width 68 height 17
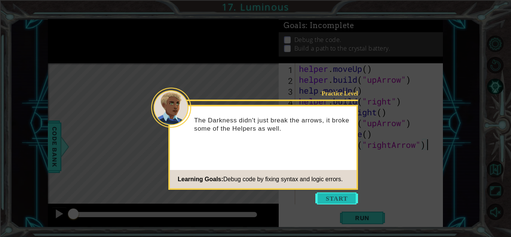
click at [331, 200] on button "Start" at bounding box center [337, 198] width 43 height 12
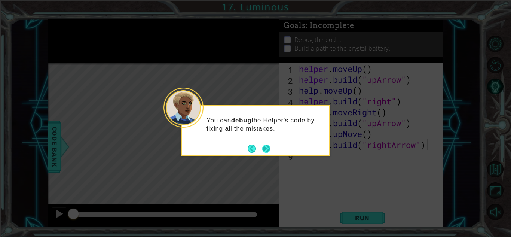
click at [266, 147] on button "Next" at bounding box center [266, 148] width 9 height 9
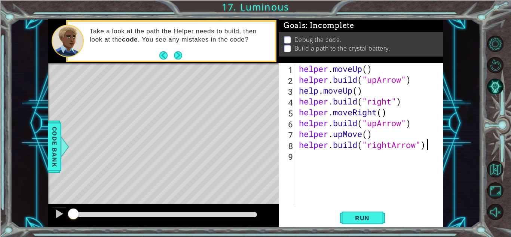
click at [320, 90] on div "helper . moveUp ( ) helper . build ( "upArrow" ) help . moveUp ( ) helper . bui…" at bounding box center [371, 144] width 147 height 163
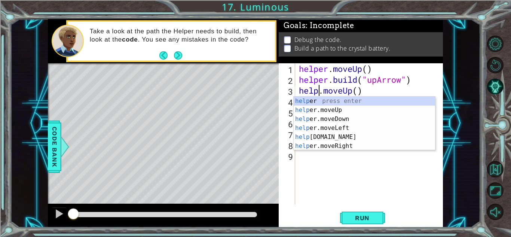
type textarea "helper.moveUp()"
click at [349, 168] on div "helper . moveUp ( ) helper . build ( "upArrow" ) helper . moveUp ( ) helper . b…" at bounding box center [371, 144] width 147 height 163
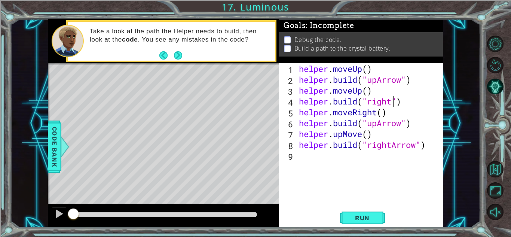
click at [391, 100] on div "helper . moveUp ( ) helper . build ( "upArrow" ) helper . moveUp ( ) helper . b…" at bounding box center [371, 144] width 147 height 163
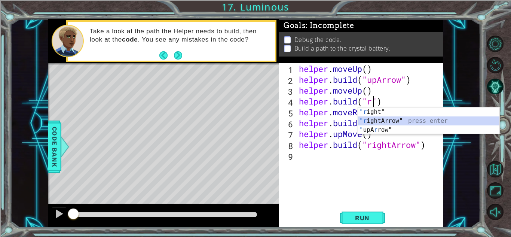
click at [385, 119] on div ""r ight" press enter "r ightArrow" press enter " upA r row" press enter" at bounding box center [428, 129] width 141 height 45
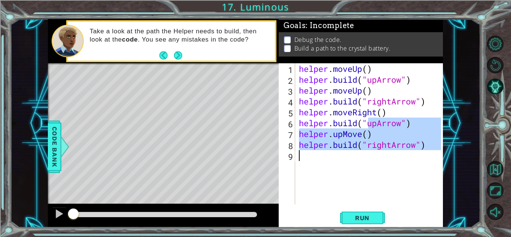
drag, startPoint x: 385, startPoint y: 119, endPoint x: 397, endPoint y: 202, distance: 83.6
click at [397, 202] on div "helper . moveUp ( ) helper . build ( "upArrow" ) helper . moveUp ( ) helper . b…" at bounding box center [371, 144] width 147 height 163
type textarea "[DOMAIN_NAME]("rightArrow")"
click at [397, 202] on div "helper . moveUp ( ) helper . build ( "upArrow" ) helper . moveUp ( ) helper . b…" at bounding box center [370, 133] width 144 height 141
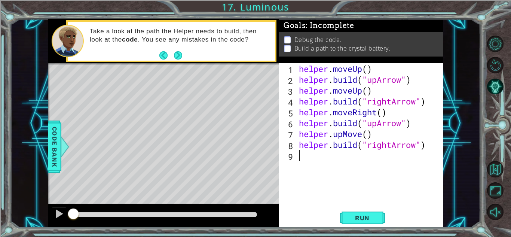
click at [375, 122] on div "helper . moveUp ( ) helper . build ( "upArrow" ) helper . moveUp ( ) helper . b…" at bounding box center [371, 144] width 147 height 163
click at [378, 123] on div "helper . moveUp ( ) helper . build ( "upArrow" ) helper . moveUp ( ) helper . b…" at bounding box center [371, 144] width 147 height 163
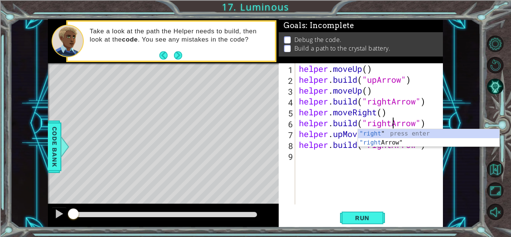
scroll to position [0, 4]
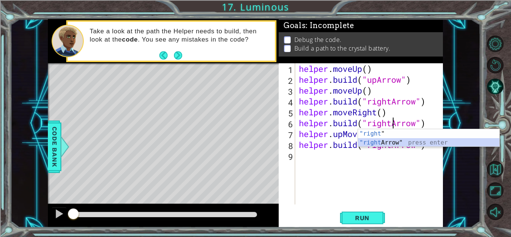
click at [376, 141] on div ""right " press enter "right Arrow" press enter" at bounding box center [428, 147] width 141 height 36
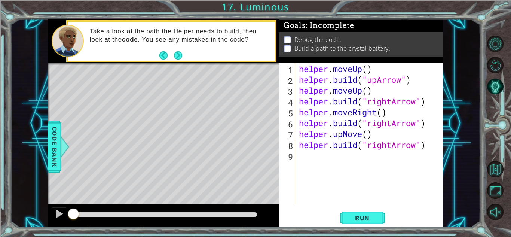
click at [340, 136] on div "helper . moveUp ( ) helper . build ( "upArrow" ) helper . moveUp ( ) helper . b…" at bounding box center [371, 144] width 147 height 163
click at [345, 136] on div "helper . moveUp ( ) helper . build ( "upArrow" ) helper . moveUp ( ) helper . b…" at bounding box center [371, 144] width 147 height 163
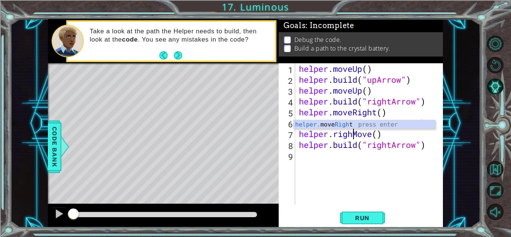
scroll to position [0, 3]
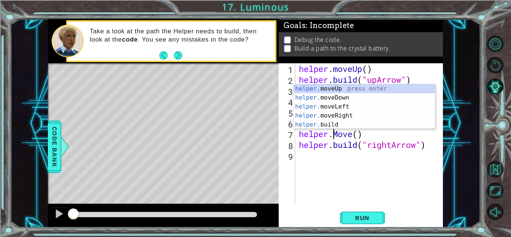
click at [352, 135] on div "helper . moveUp ( ) helper . build ( "upArrow" ) helper . moveUp ( ) helper . b…" at bounding box center [371, 144] width 147 height 163
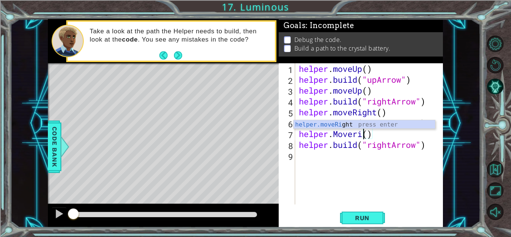
scroll to position [0, 3]
click at [335, 123] on div "helper.moveRight press enter" at bounding box center [364, 133] width 141 height 27
type textarea "helper.moveRight(1)"
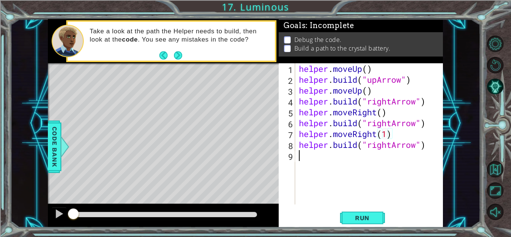
click at [396, 169] on div "helper . moveUp ( ) helper . build ( "upArrow" ) helper . moveUp ( ) helper . b…" at bounding box center [371, 144] width 147 height 163
click at [387, 134] on div "helper . moveUp ( ) helper . build ( "upArrow" ) helper . moveUp ( ) helper . b…" at bounding box center [371, 144] width 147 height 163
click at [374, 216] on span "Run" at bounding box center [363, 217] width 30 height 7
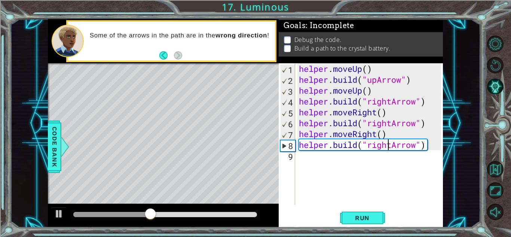
click at [387, 145] on div "helper . moveUp ( ) helper . build ( "upArrow" ) helper . moveUp ( ) helper . b…" at bounding box center [371, 144] width 147 height 163
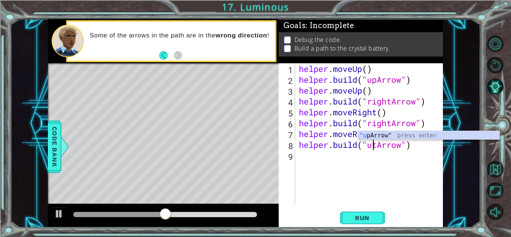
scroll to position [0, 3]
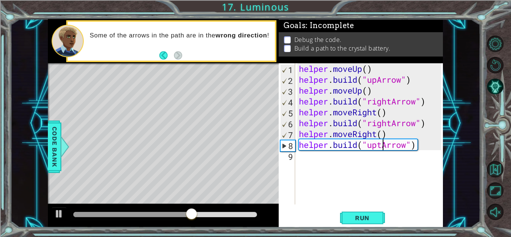
click at [381, 144] on div "helper . moveUp ( ) helper . build ( "upArrow" ) helper . moveUp ( ) helper . b…" at bounding box center [371, 144] width 147 height 163
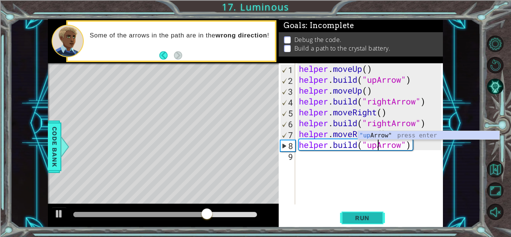
type textarea "[DOMAIN_NAME]("upArrow")"
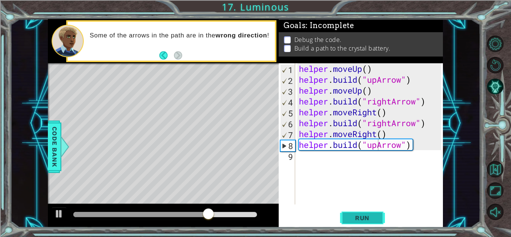
click at [371, 212] on button "Run" at bounding box center [362, 218] width 45 height 16
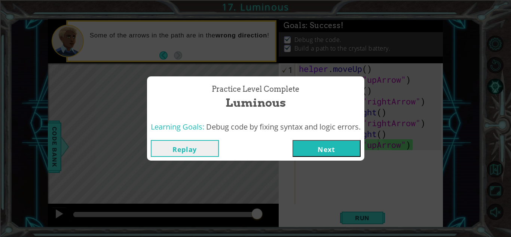
click at [351, 149] on button "Next" at bounding box center [327, 148] width 68 height 17
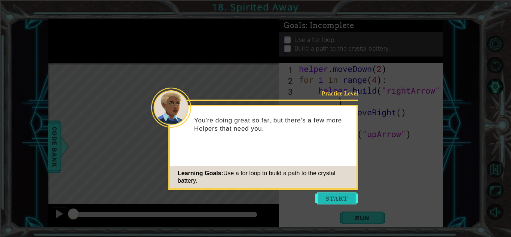
click at [321, 199] on button "Start" at bounding box center [337, 198] width 43 height 12
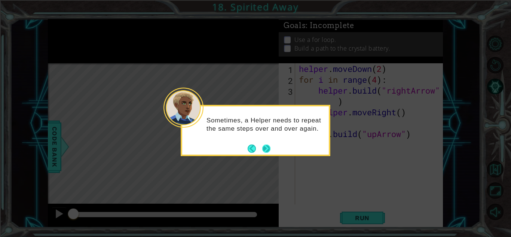
click at [270, 150] on button "Next" at bounding box center [266, 148] width 8 height 8
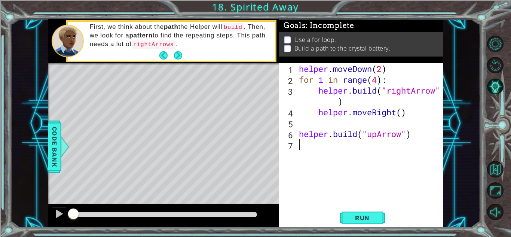
click at [101, 147] on div "Level Map" at bounding box center [221, 173] width 346 height 220
